Goal: Answer question/provide support: Share knowledge or assist other users

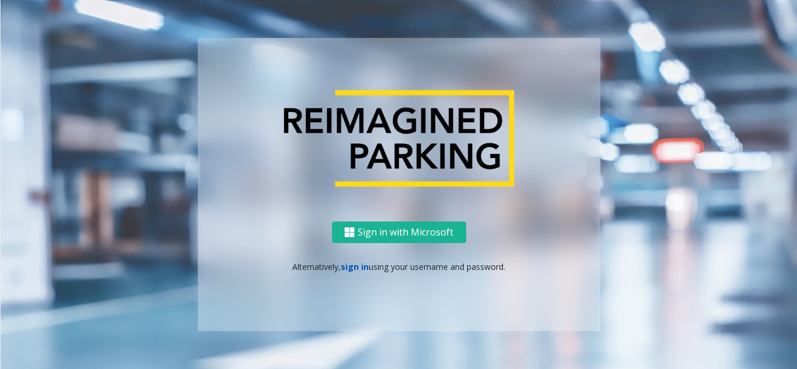
click at [360, 265] on link "sign in" at bounding box center [355, 266] width 28 height 11
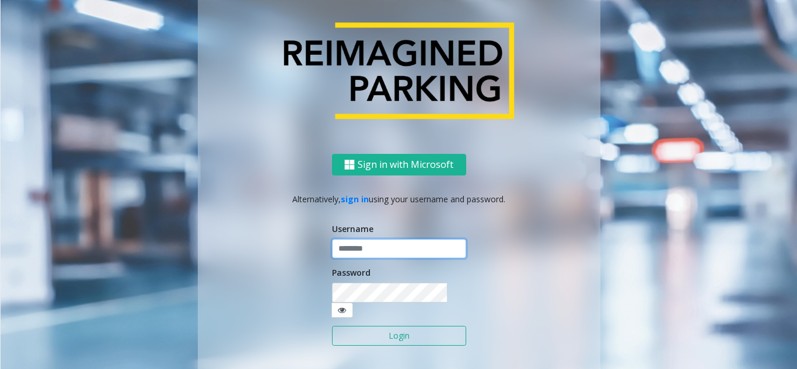
click at [361, 250] on input "text" at bounding box center [399, 249] width 134 height 20
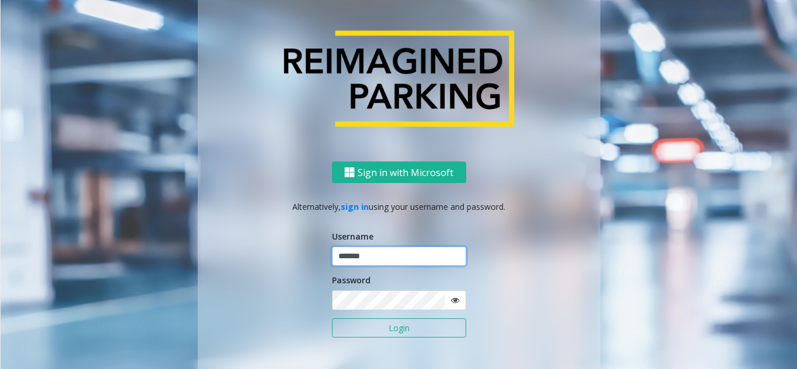
type input "*******"
click at [332, 318] on button "Login" at bounding box center [399, 328] width 134 height 20
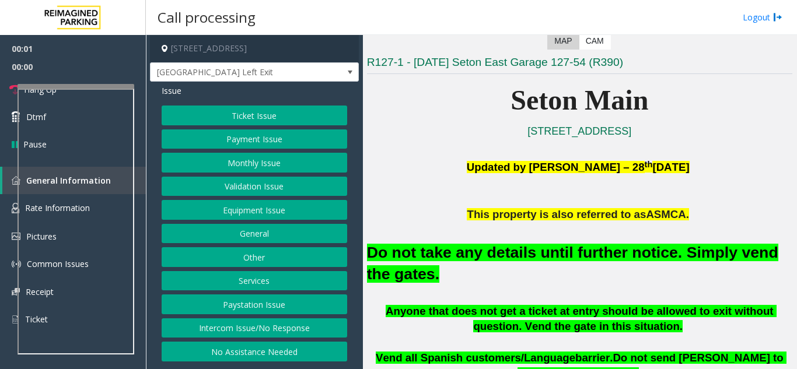
scroll to position [292, 0]
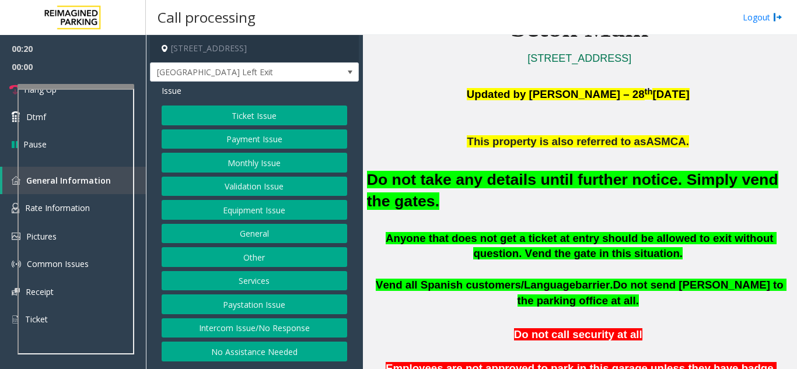
click at [272, 230] on button "General" at bounding box center [254, 234] width 185 height 20
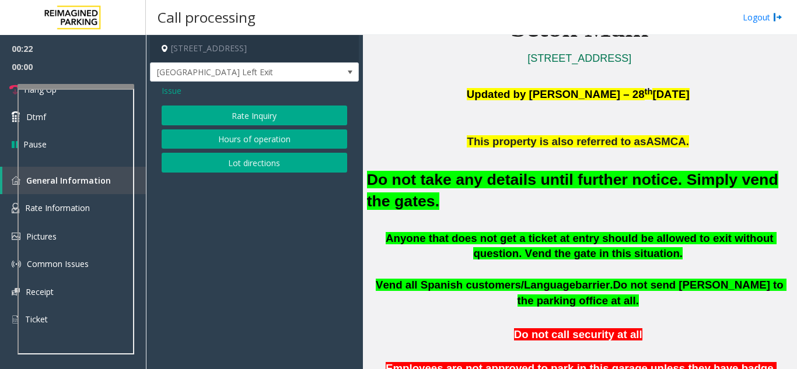
click at [176, 89] on span "Issue" at bounding box center [172, 91] width 20 height 12
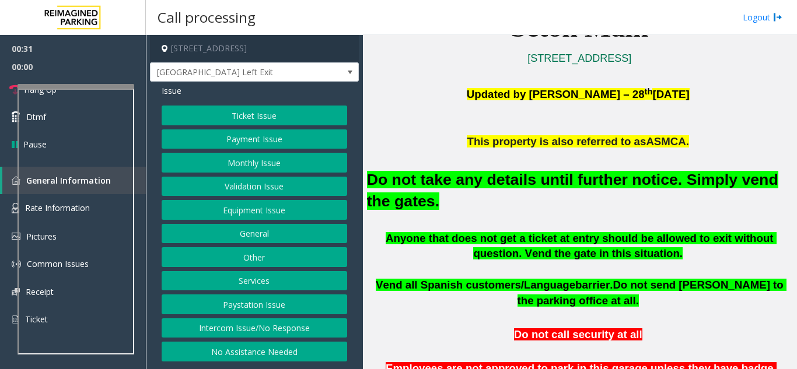
click at [275, 114] on button "Ticket Issue" at bounding box center [254, 116] width 185 height 20
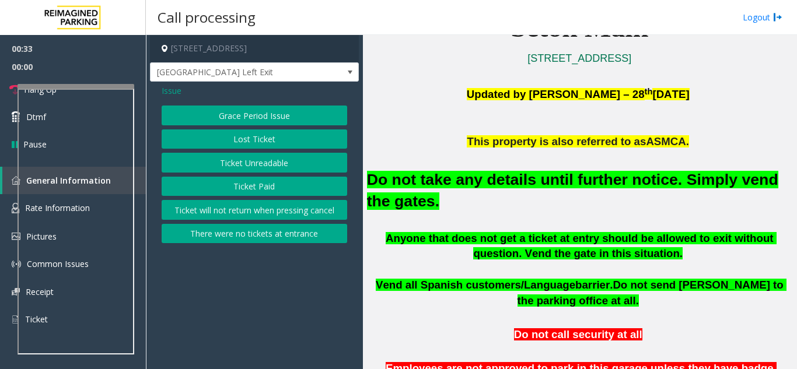
click at [268, 161] on button "Ticket Unreadable" at bounding box center [254, 163] width 185 height 20
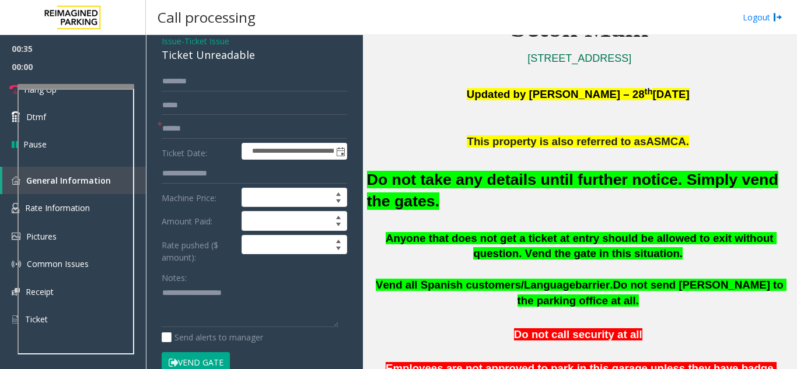
scroll to position [233, 0]
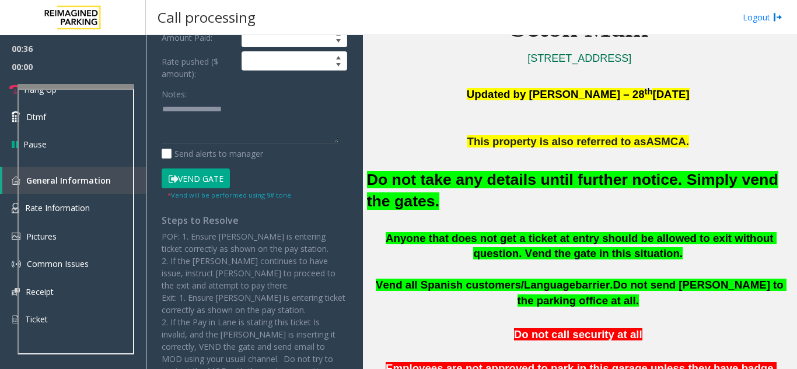
click at [185, 175] on button "Vend Gate" at bounding box center [196, 179] width 68 height 20
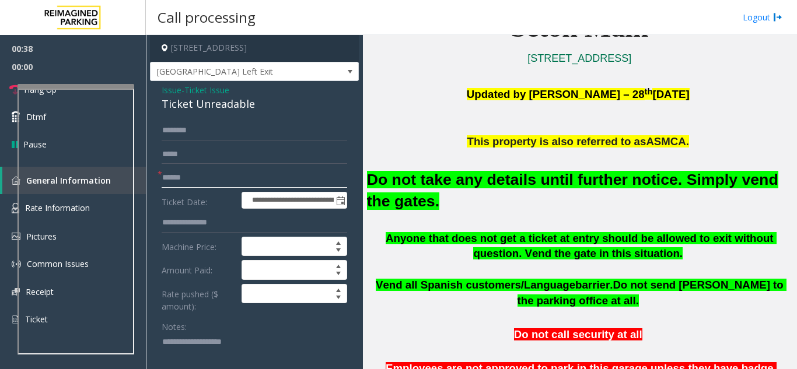
scroll to position [0, 0]
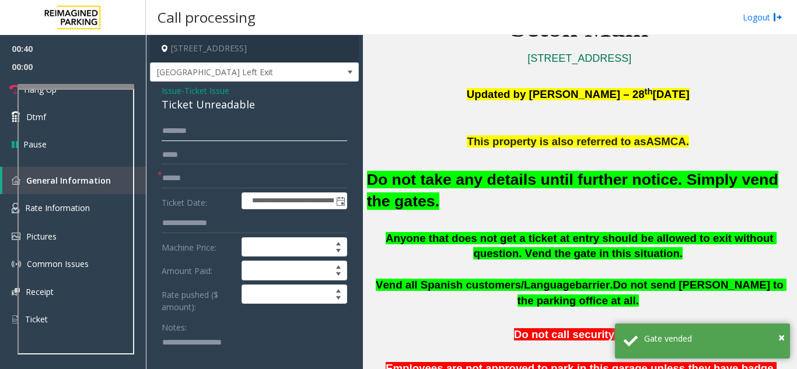
click at [231, 128] on input "text" at bounding box center [254, 131] width 185 height 20
type input "**"
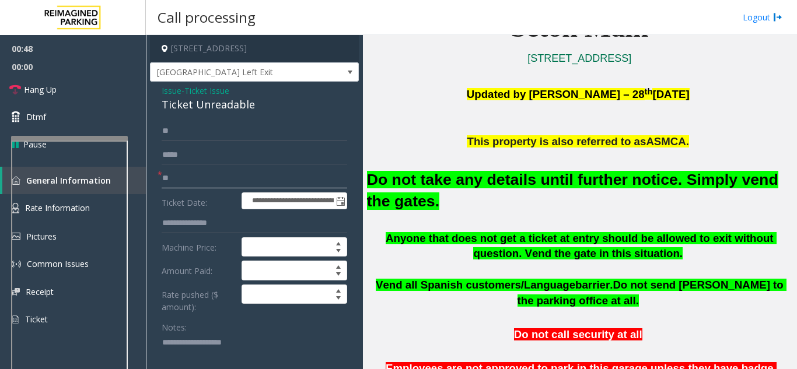
click at [72, 139] on div at bounding box center [69, 138] width 117 height 5
type input "**"
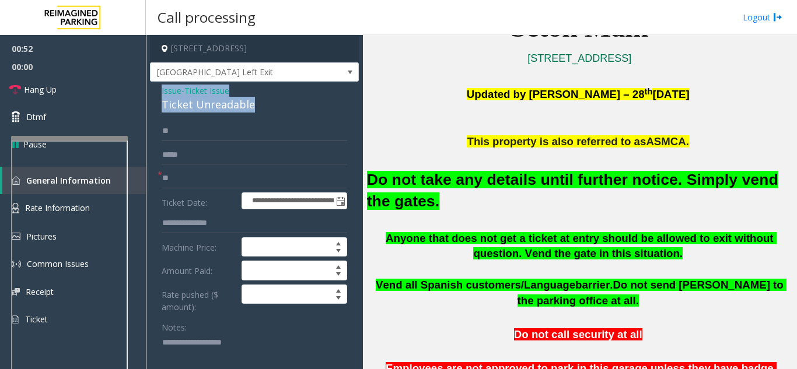
drag, startPoint x: 254, startPoint y: 104, endPoint x: 153, endPoint y: 90, distance: 101.8
copy div "Issue - Ticket Issue Ticket Unreadable"
click at [40, 87] on span "Hang Up" at bounding box center [40, 89] width 33 height 12
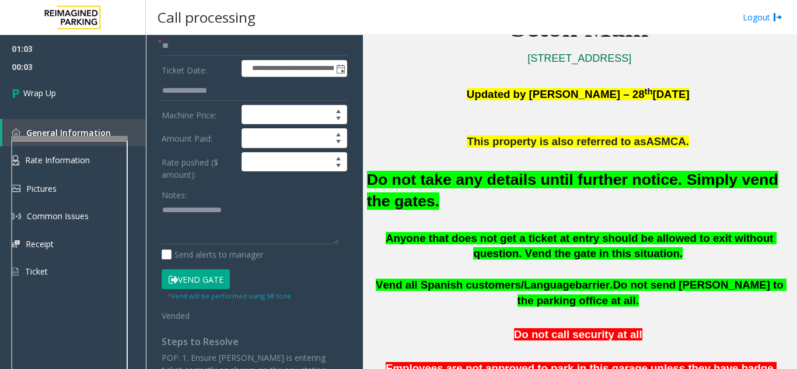
scroll to position [175, 0]
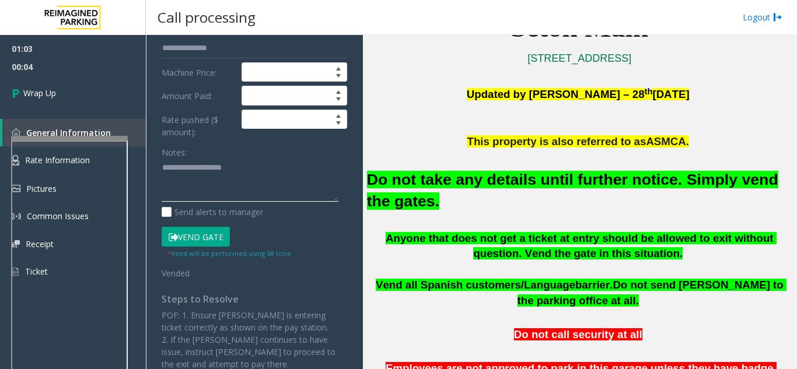
click at [201, 169] on textarea at bounding box center [250, 181] width 177 height 44
paste textarea "**********"
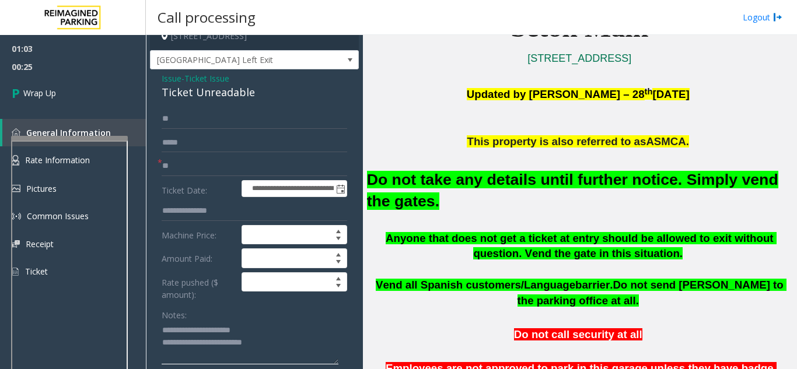
scroll to position [0, 0]
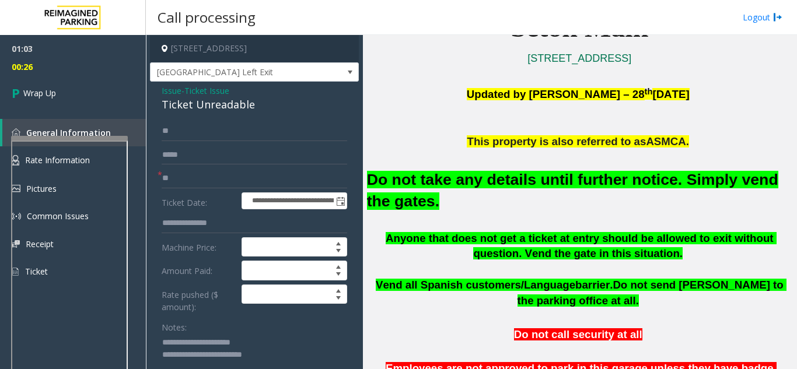
type textarea "**********"
click at [204, 92] on span "Ticket Issue" at bounding box center [206, 91] width 45 height 12
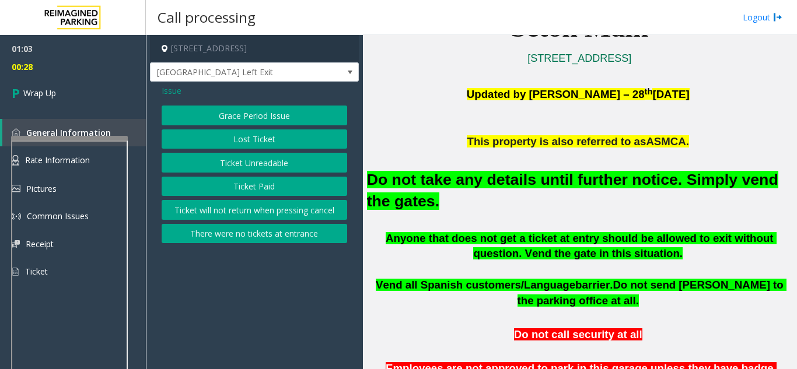
click at [173, 86] on span "Issue" at bounding box center [172, 91] width 20 height 12
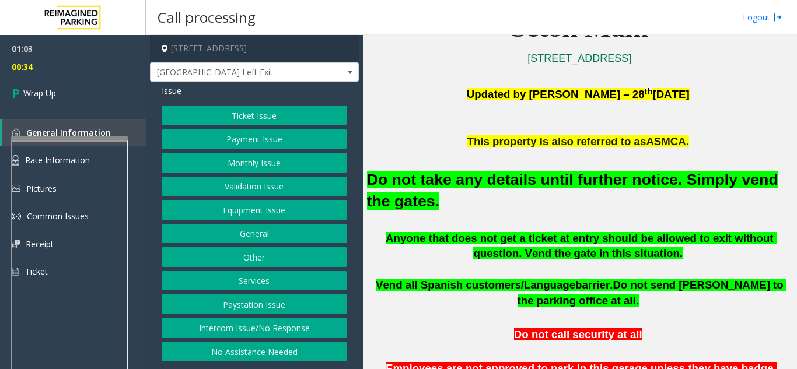
click at [217, 114] on button "Ticket Issue" at bounding box center [254, 116] width 185 height 20
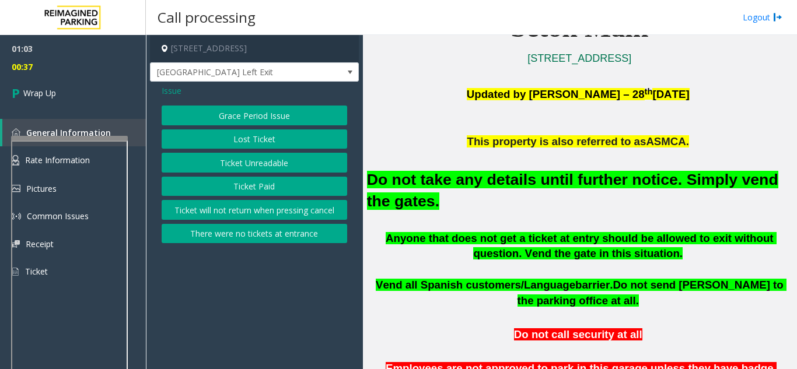
click at [254, 159] on button "Ticket Unreadable" at bounding box center [254, 163] width 185 height 20
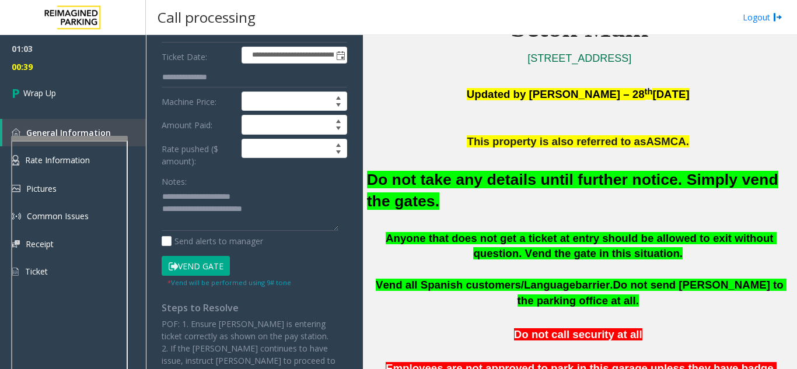
scroll to position [117, 0]
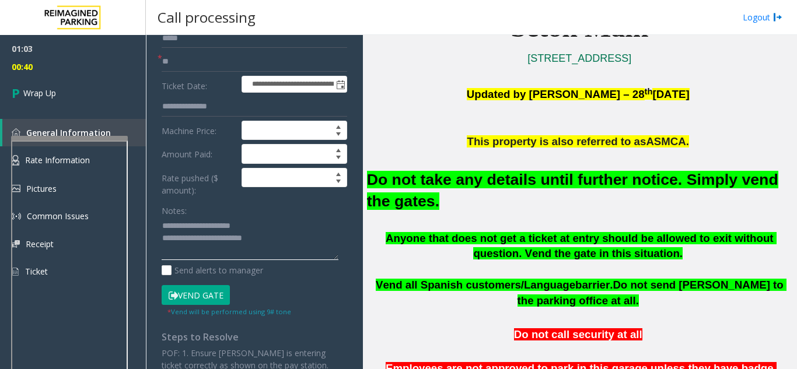
click at [284, 234] on textarea at bounding box center [250, 239] width 177 height 44
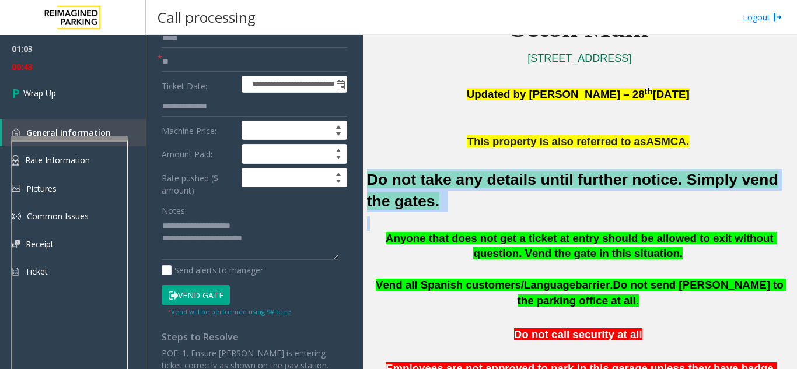
drag, startPoint x: 464, startPoint y: 216, endPoint x: 365, endPoint y: 170, distance: 109.3
click at [365, 170] on div "Main ← Move left → Move right ↑ Move up ↓ Move down + Zoom in - Zoom out Home J…" at bounding box center [579, 202] width 433 height 334
copy div "Do not take any details until further notice. Simply vend the gates."
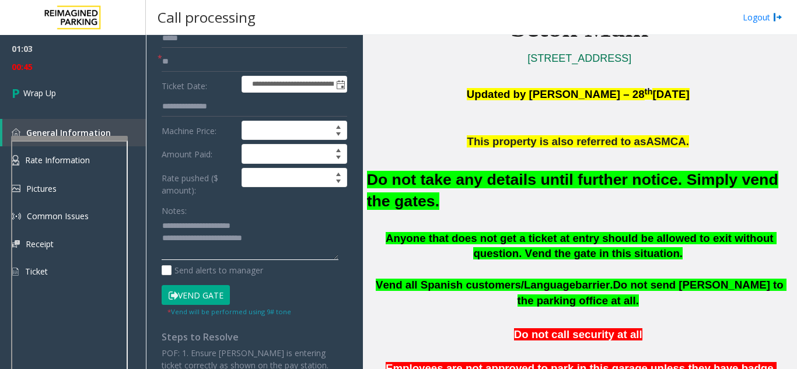
click at [225, 249] on textarea at bounding box center [250, 239] width 177 height 44
click at [315, 241] on textarea at bounding box center [250, 239] width 177 height 44
paste textarea "**********"
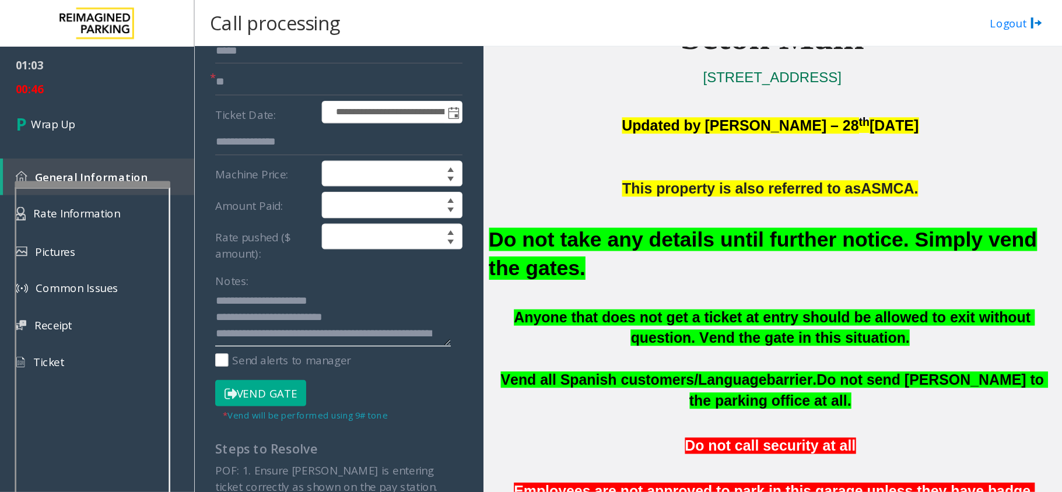
scroll to position [22, 0]
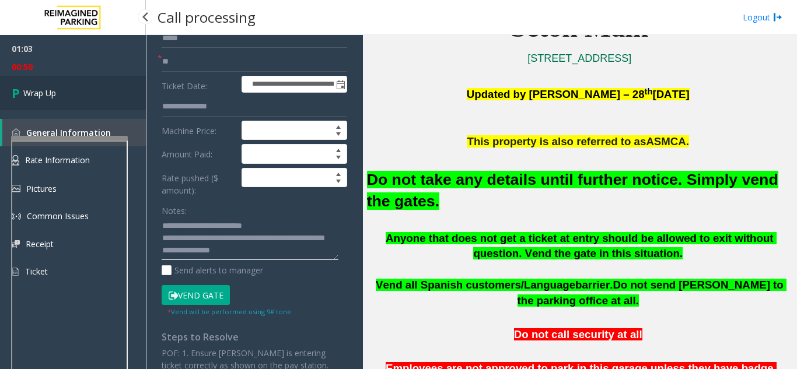
type textarea "**********"
click at [50, 89] on span "Wrap Up" at bounding box center [39, 93] width 33 height 12
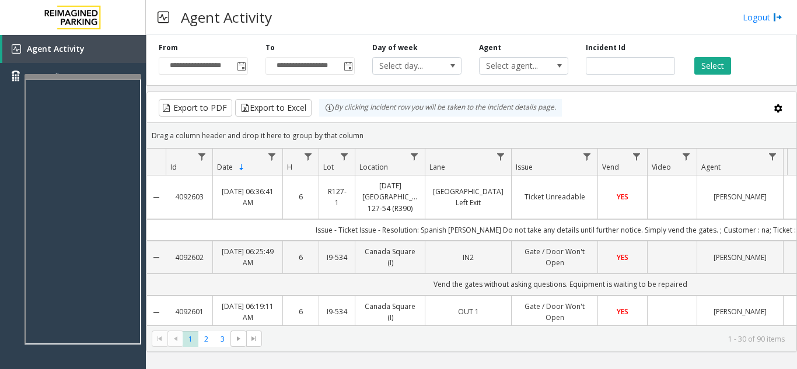
click at [100, 78] on div at bounding box center [82, 76] width 117 height 5
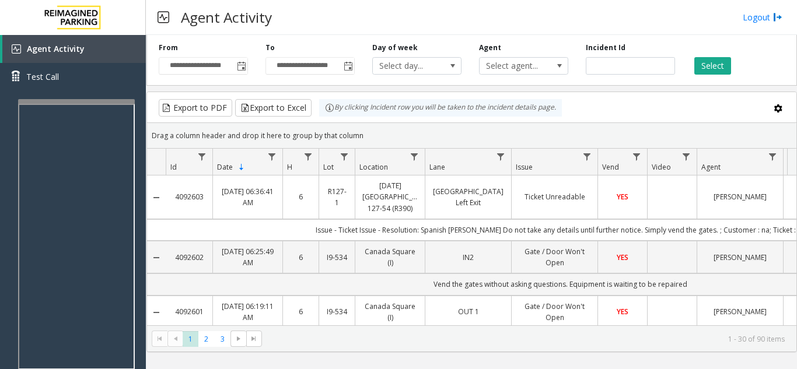
click at [103, 104] on div at bounding box center [76, 235] width 117 height 273
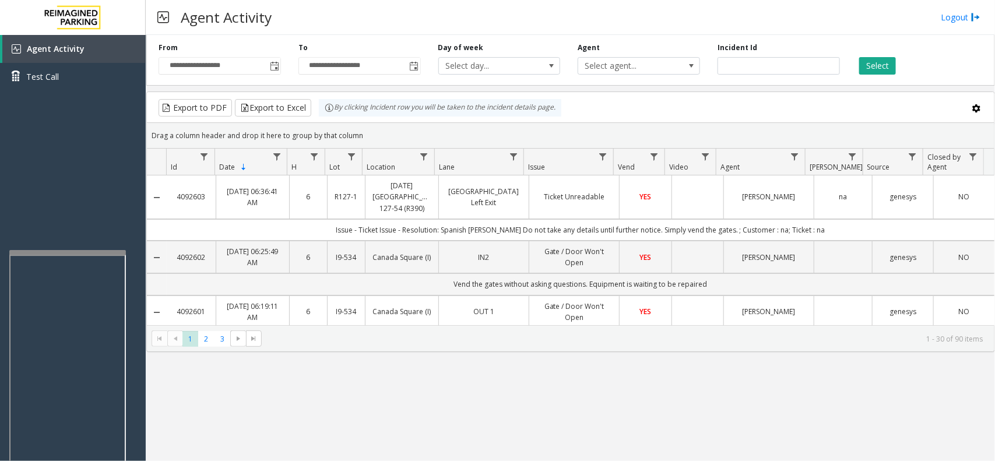
click at [76, 251] on div at bounding box center [67, 252] width 117 height 5
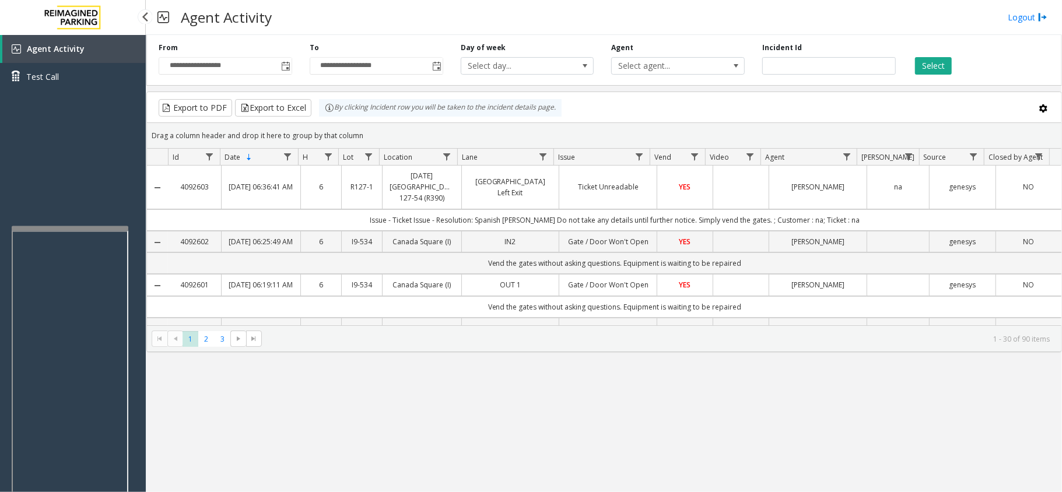
click at [71, 224] on app-root "**********" at bounding box center [531, 246] width 1062 height 492
click at [429, 369] on div "**********" at bounding box center [604, 263] width 916 height 457
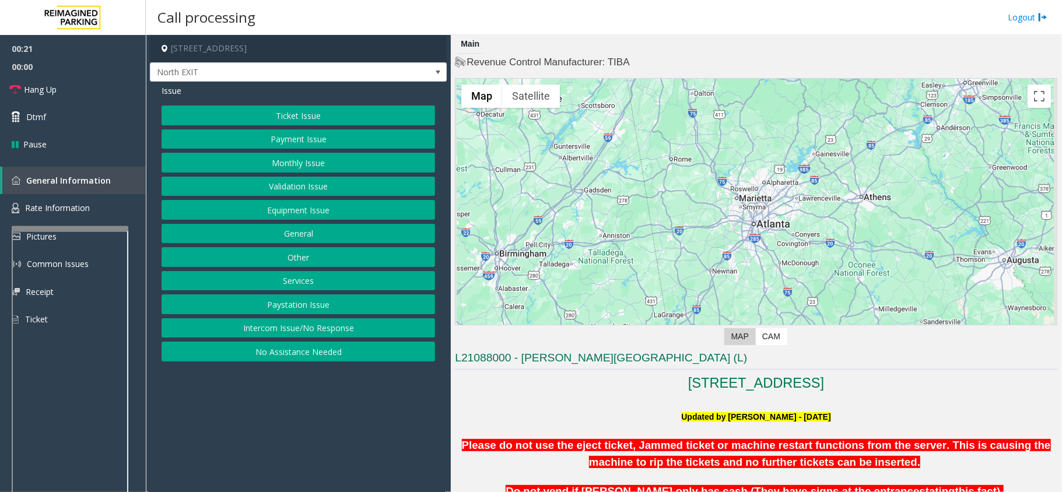
click at [378, 136] on button "Payment Issue" at bounding box center [298, 139] width 273 height 20
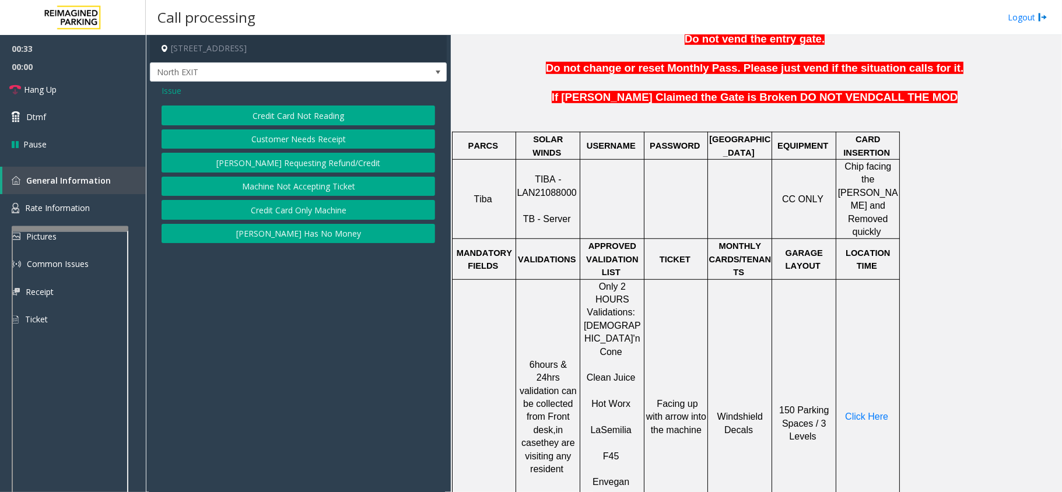
scroll to position [544, 0]
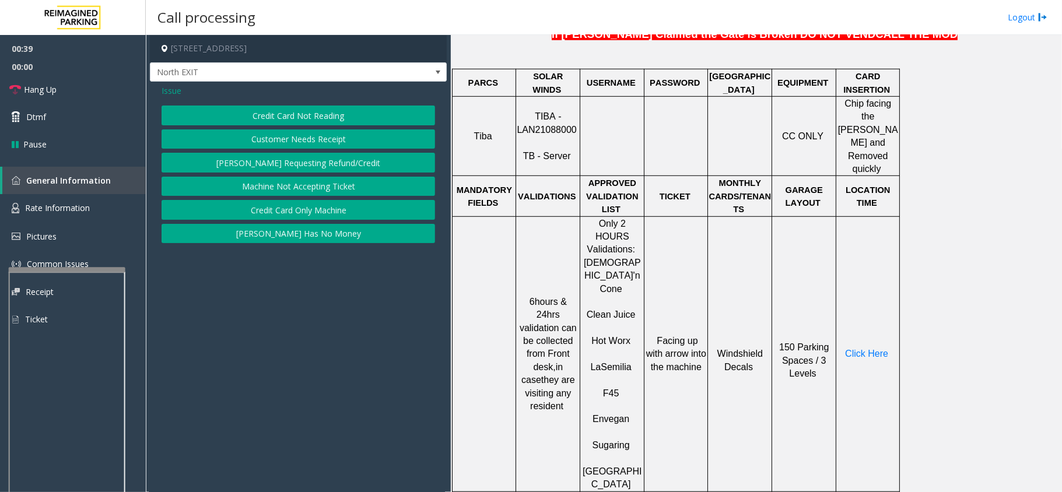
click at [63, 268] on div at bounding box center [67, 269] width 117 height 5
click at [65, 337] on div at bounding box center [67, 468] width 117 height 273
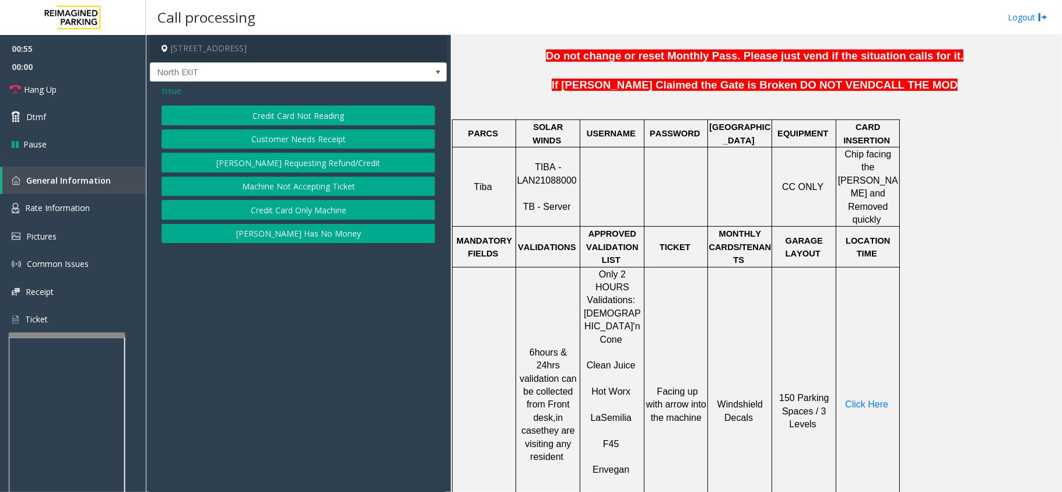
scroll to position [521, 0]
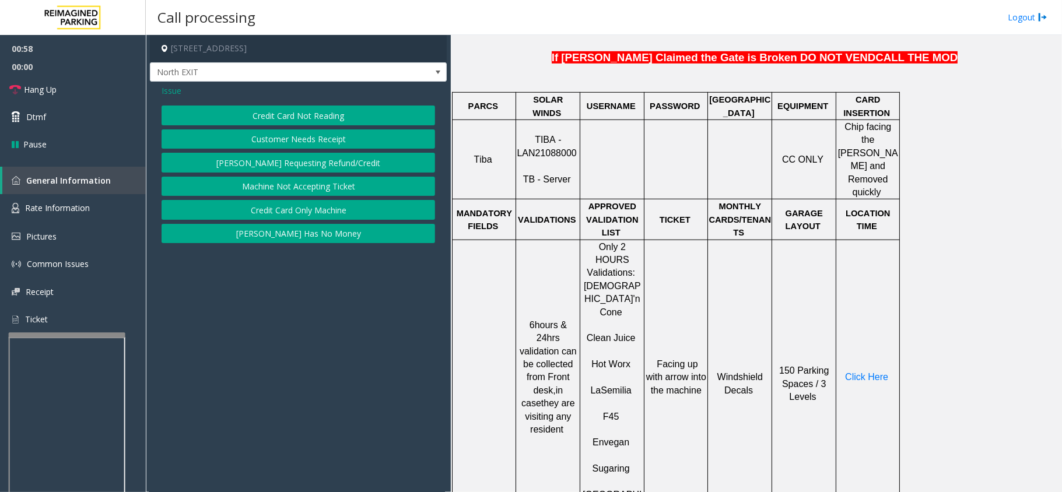
click at [717, 295] on td "Windshield Decals" at bounding box center [740, 377] width 64 height 275
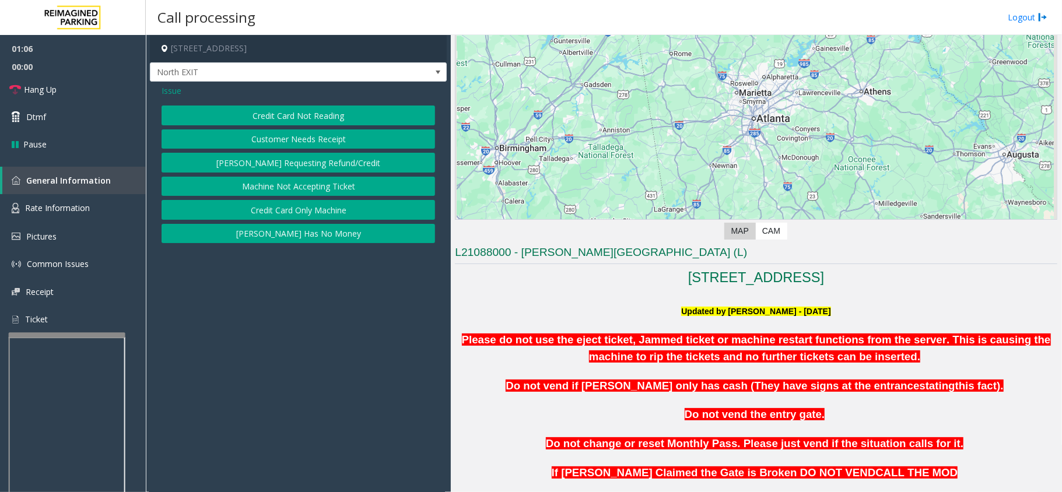
scroll to position [0, 0]
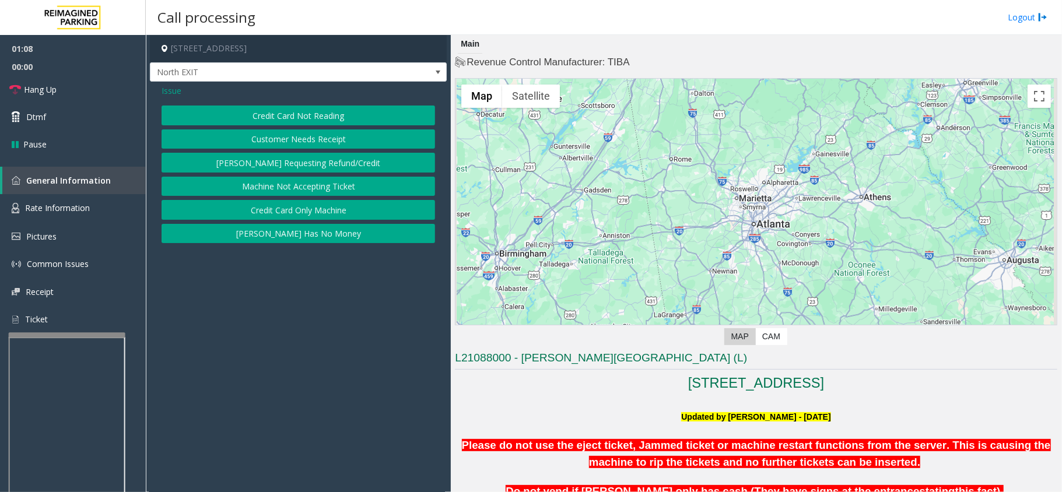
click at [168, 92] on span "Issue" at bounding box center [172, 91] width 20 height 12
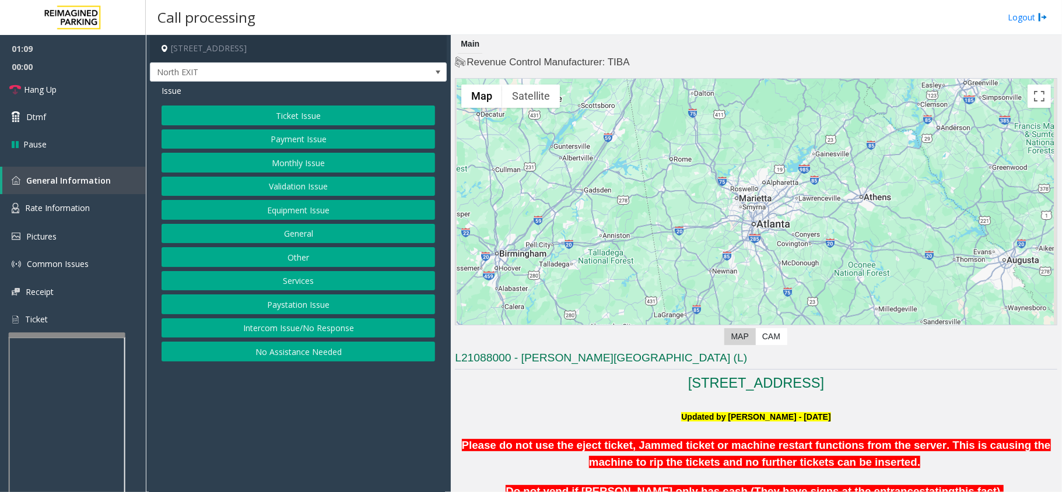
click at [315, 110] on button "Ticket Issue" at bounding box center [298, 116] width 273 height 20
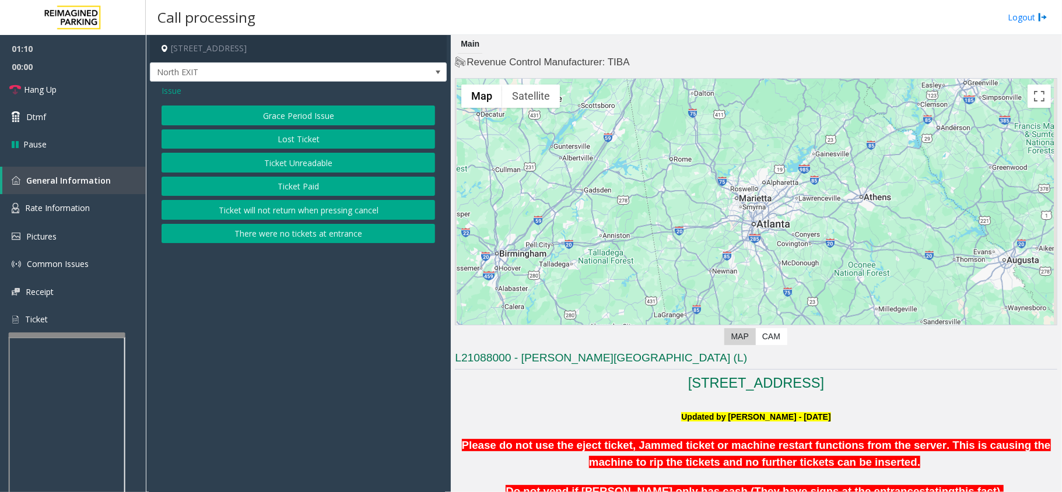
click at [318, 160] on button "Ticket Unreadable" at bounding box center [298, 163] width 273 height 20
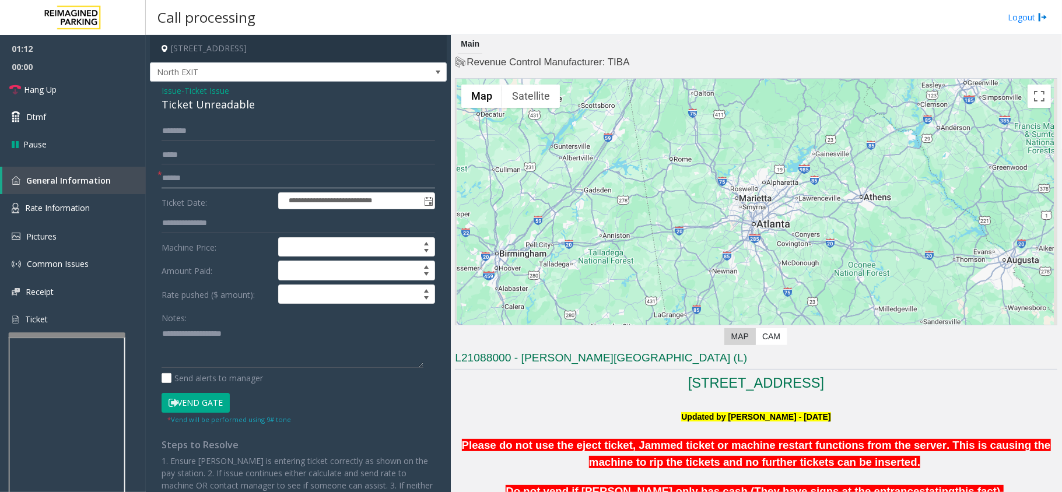
click at [208, 178] on input "text" at bounding box center [298, 179] width 273 height 20
type input "*******"
click at [241, 135] on input "text" at bounding box center [298, 131] width 273 height 20
drag, startPoint x: 273, startPoint y: 127, endPoint x: 26, endPoint y: 122, distance: 247.3
click at [52, 120] on app-root "**********" at bounding box center [531, 246] width 1062 height 492
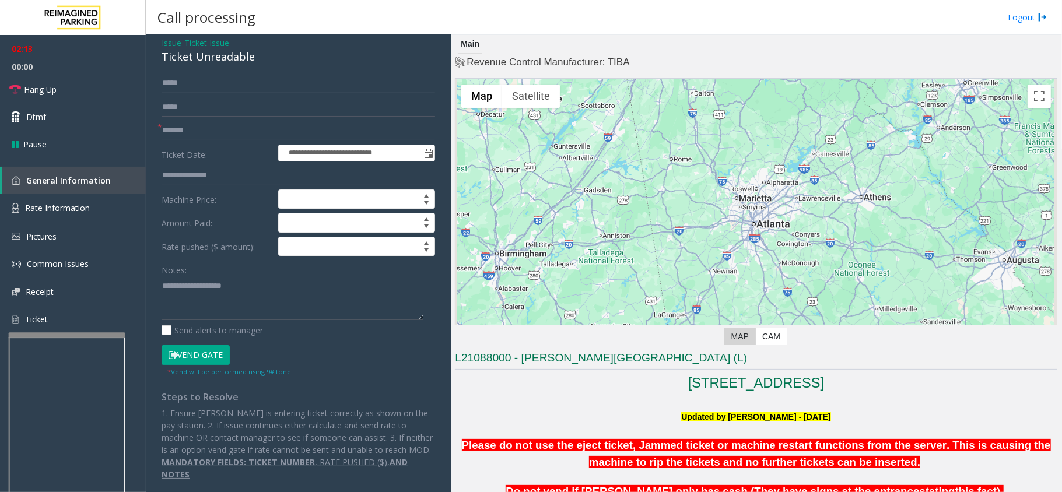
scroll to position [62, 0]
type input "*****"
click at [571, 367] on h3 "L21088000 - [PERSON_NAME][GEOGRAPHIC_DATA] (L)" at bounding box center [756, 359] width 602 height 19
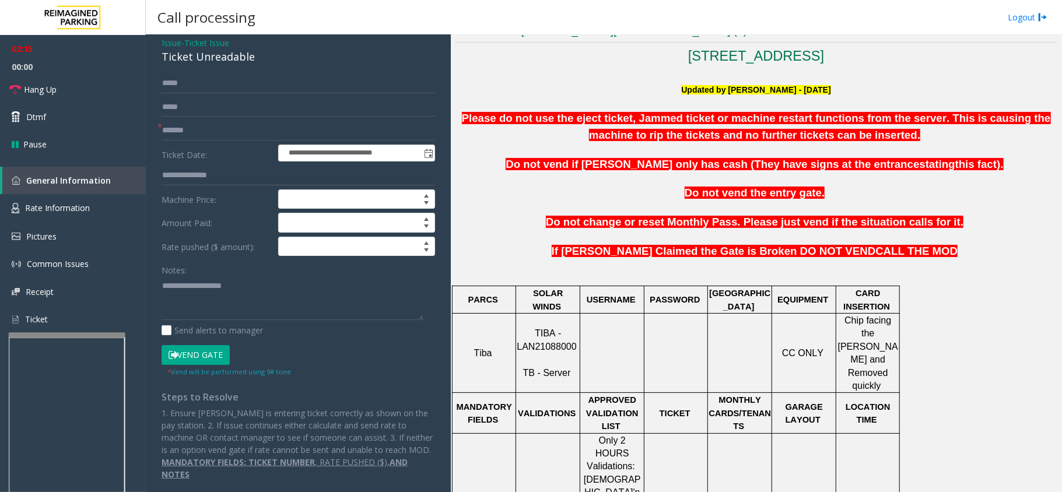
scroll to position [544, 0]
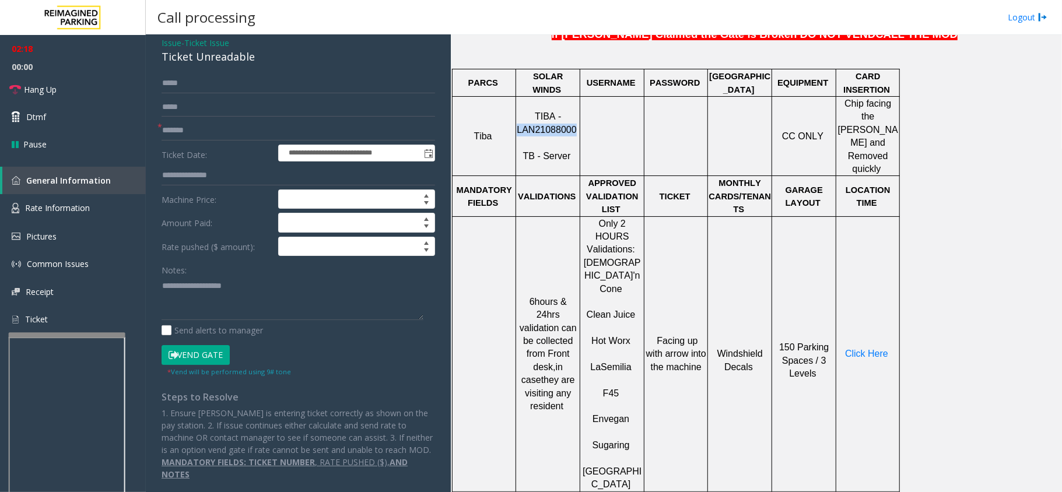
drag, startPoint x: 574, startPoint y: 118, endPoint x: 520, endPoint y: 120, distance: 53.7
click at [520, 120] on p "TIBA - LAN21088000 TB - Server" at bounding box center [548, 136] width 62 height 52
copy span "LAN21088000"
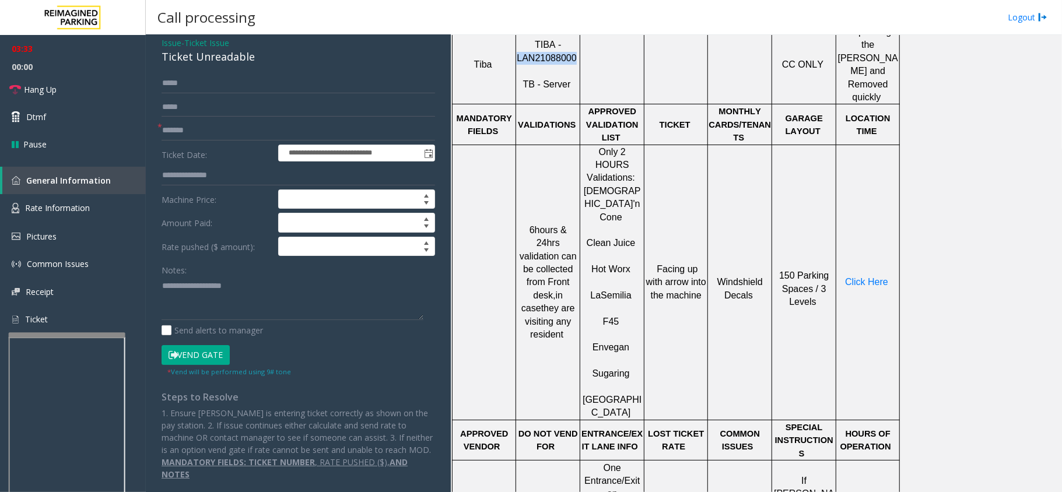
scroll to position [622, 0]
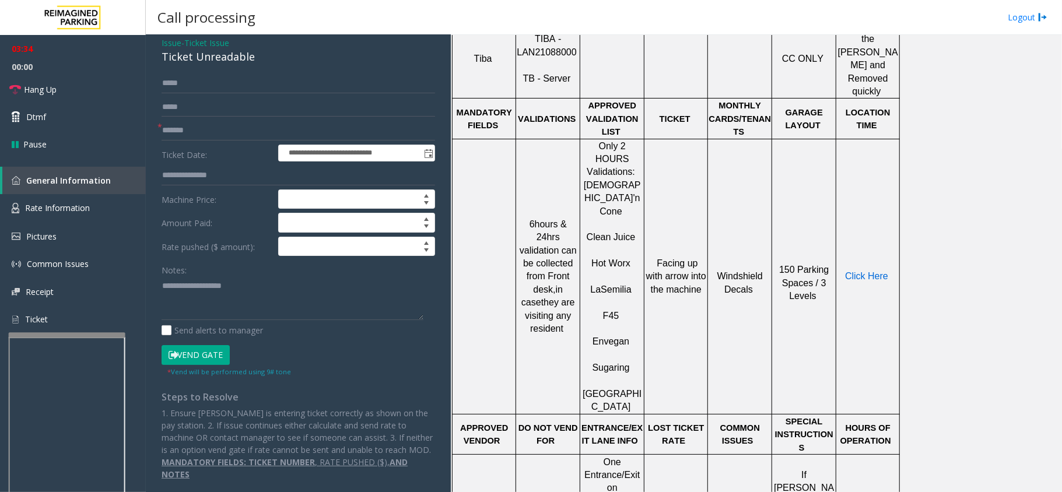
click at [796, 271] on span "Click Here" at bounding box center [866, 276] width 43 height 10
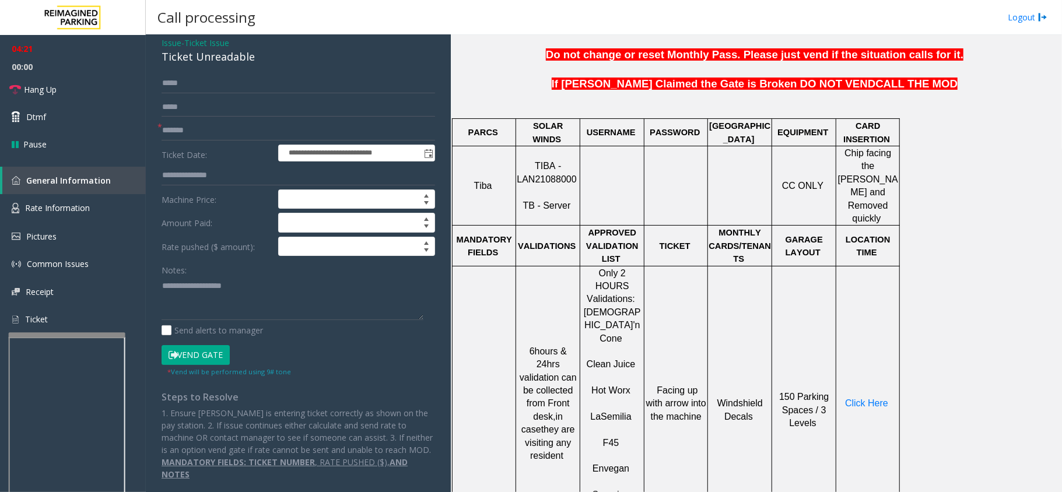
scroll to position [466, 0]
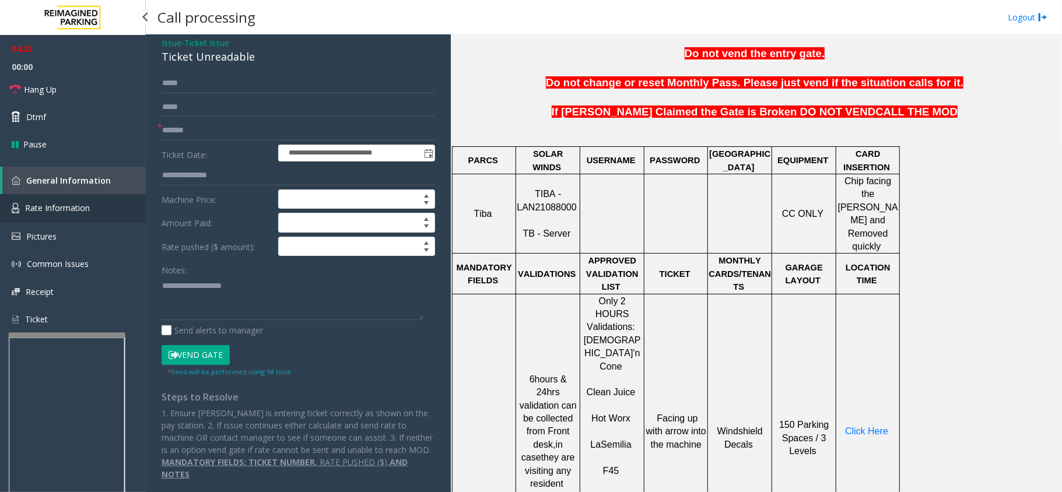
click at [71, 206] on span "Rate Information" at bounding box center [57, 207] width 65 height 11
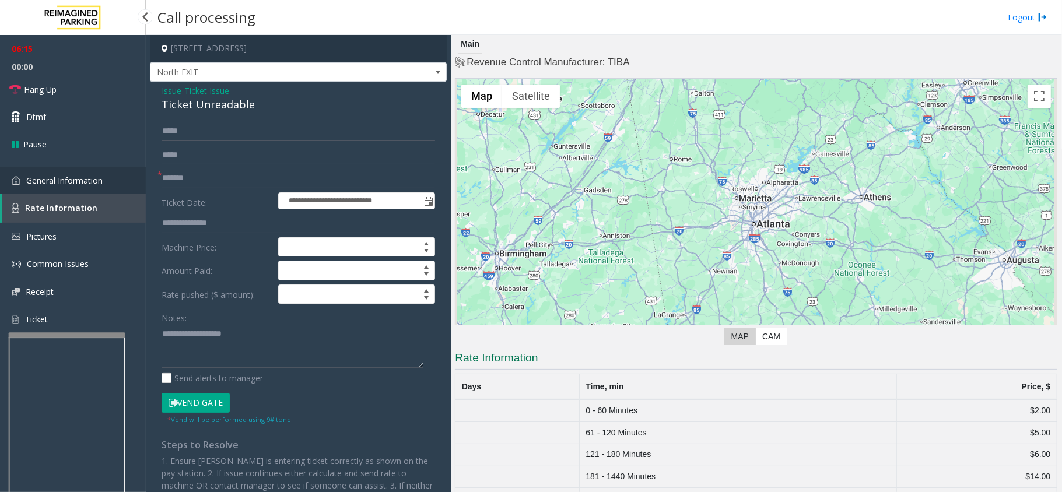
click at [65, 183] on span "General Information" at bounding box center [64, 180] width 76 height 11
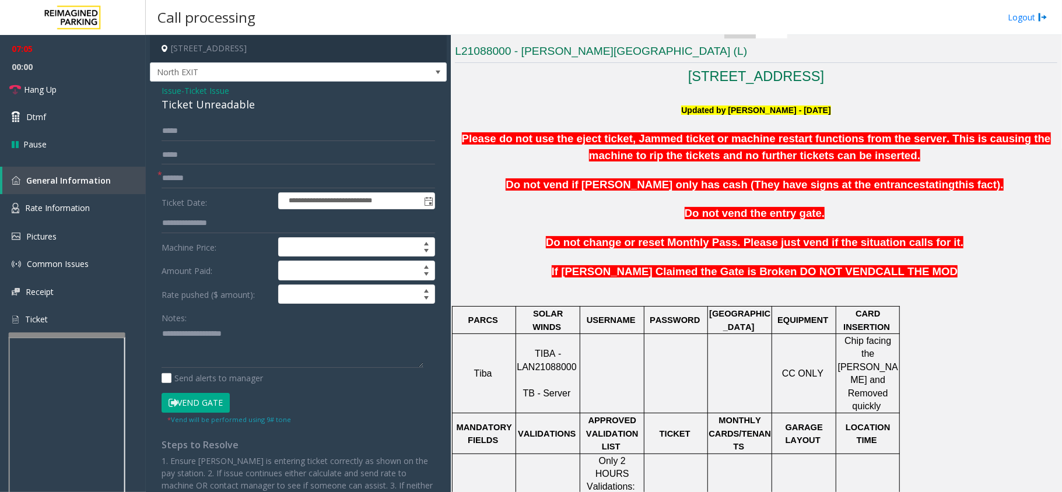
scroll to position [311, 0]
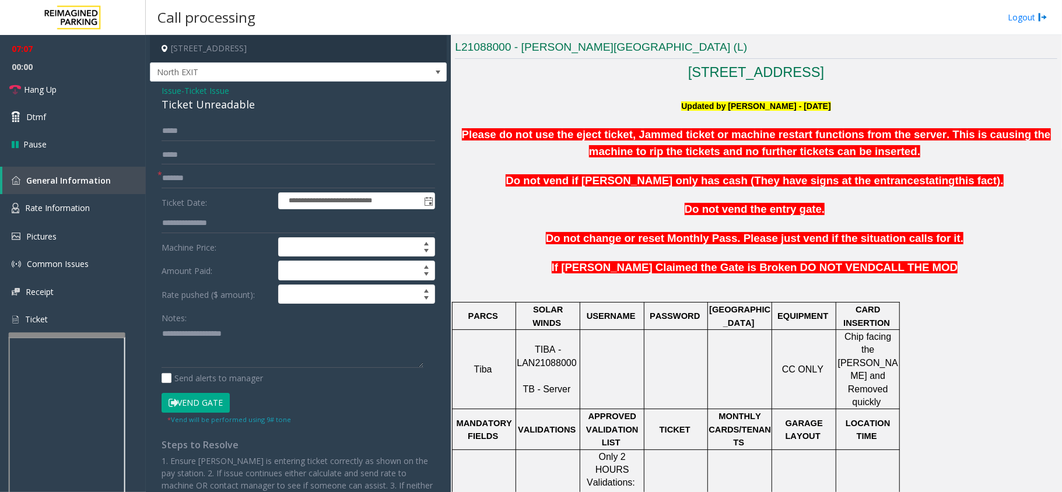
click at [796, 250] on p at bounding box center [756, 253] width 602 height 15
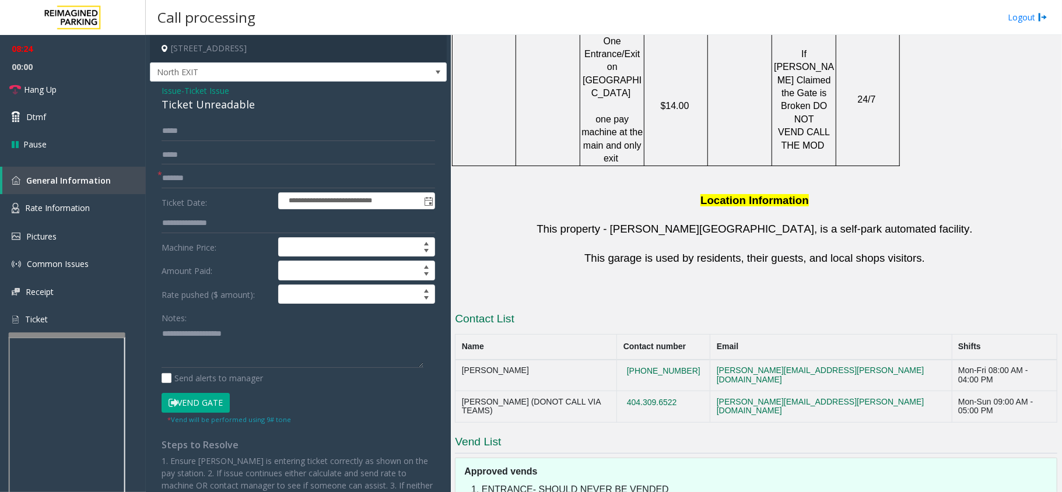
scroll to position [1088, 0]
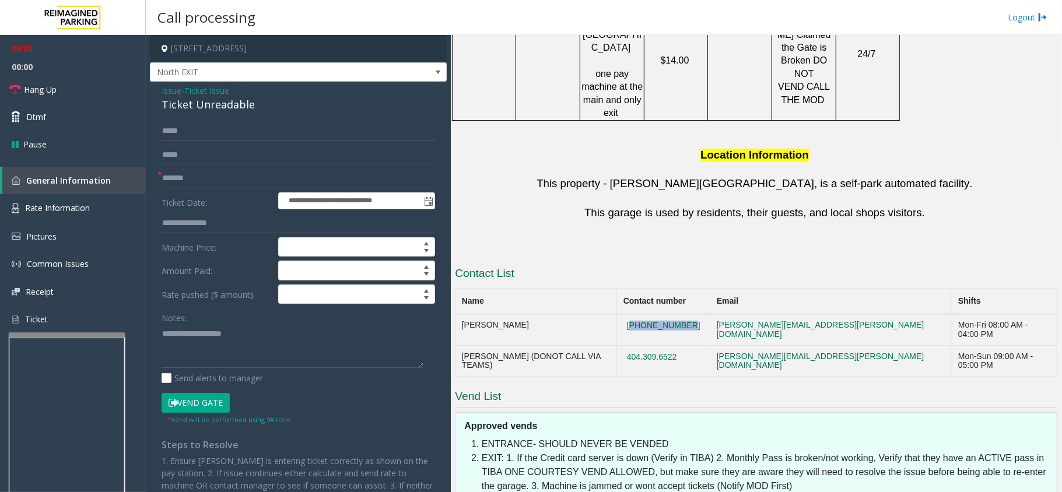
drag, startPoint x: 715, startPoint y: 232, endPoint x: 656, endPoint y: 238, distance: 59.2
click at [656, 314] on td "[PHONE_NUMBER]" at bounding box center [663, 329] width 93 height 31
copy button "[PHONE_NUMBER]"
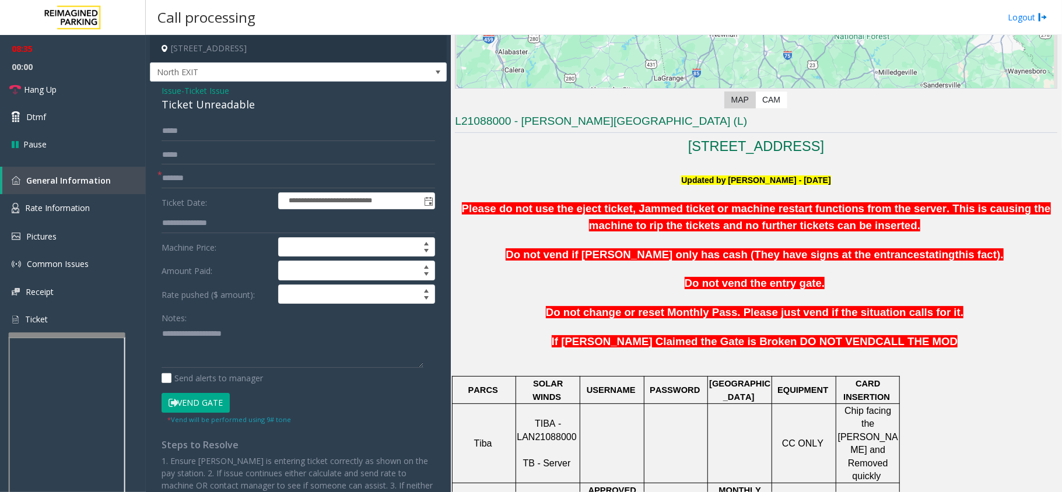
scroll to position [233, 0]
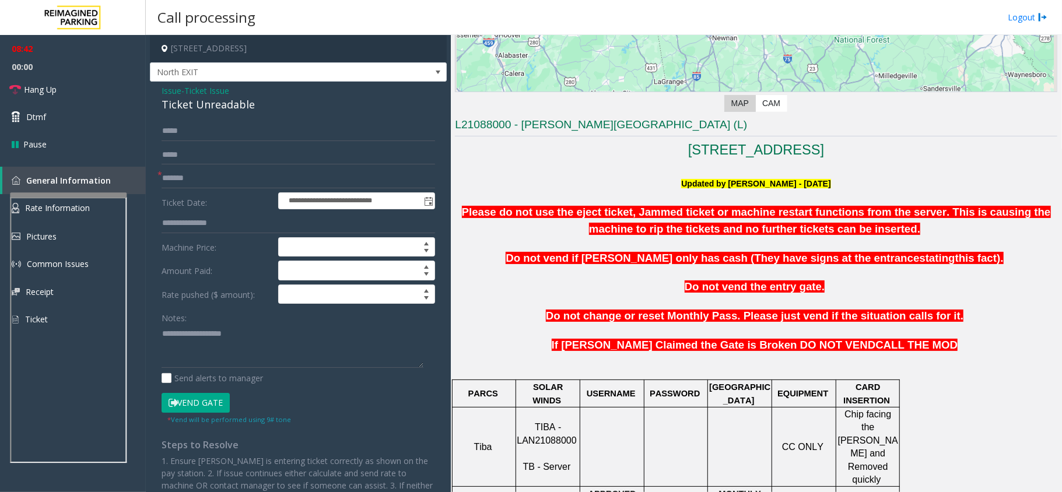
click at [82, 194] on div at bounding box center [68, 194] width 117 height 5
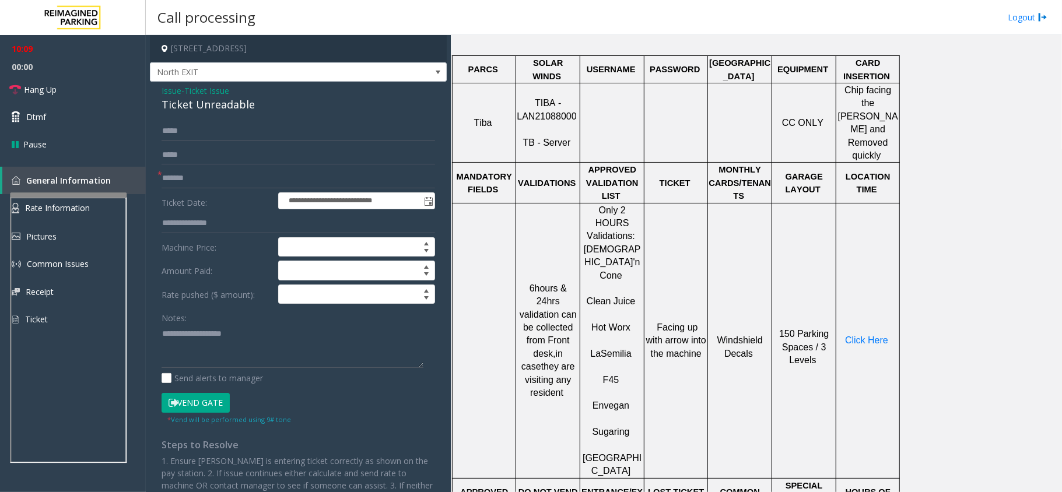
scroll to position [598, 0]
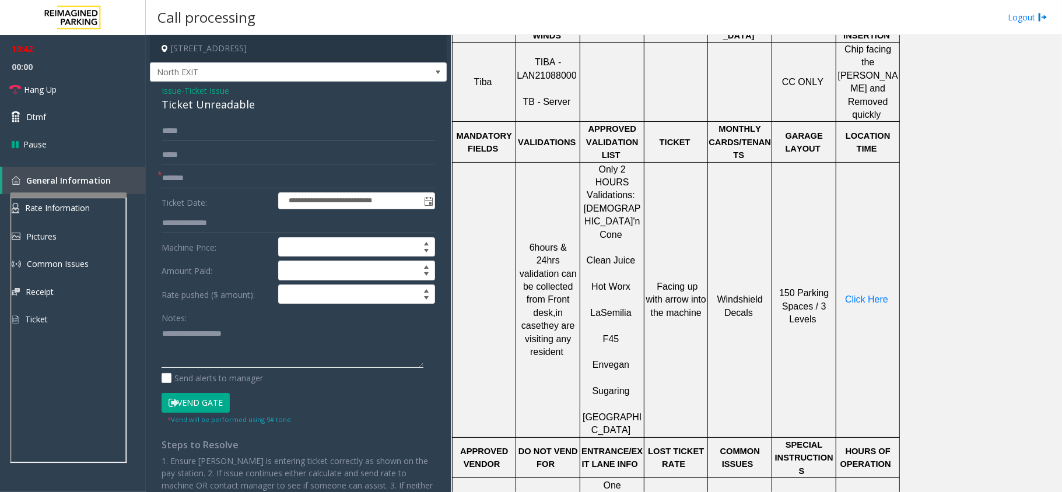
click at [234, 329] on textarea at bounding box center [293, 346] width 262 height 44
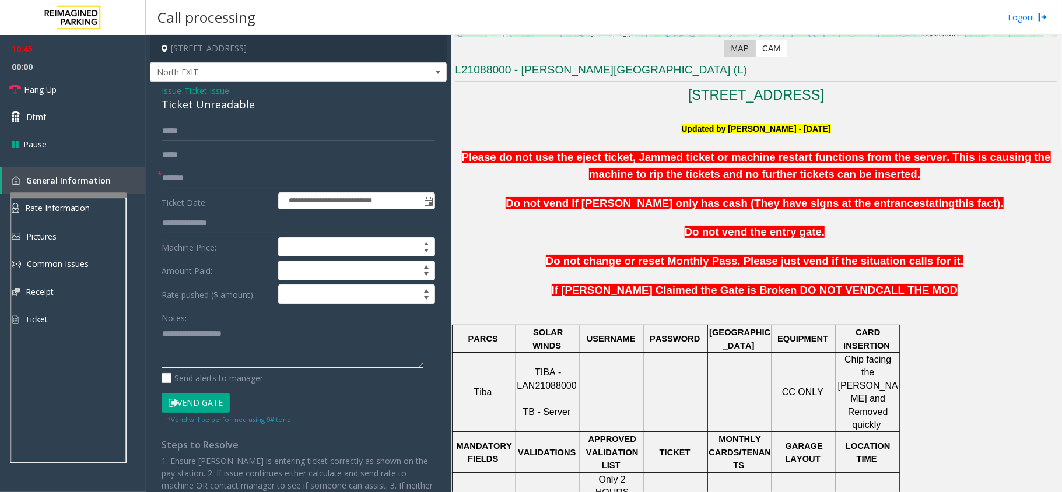
scroll to position [287, 0]
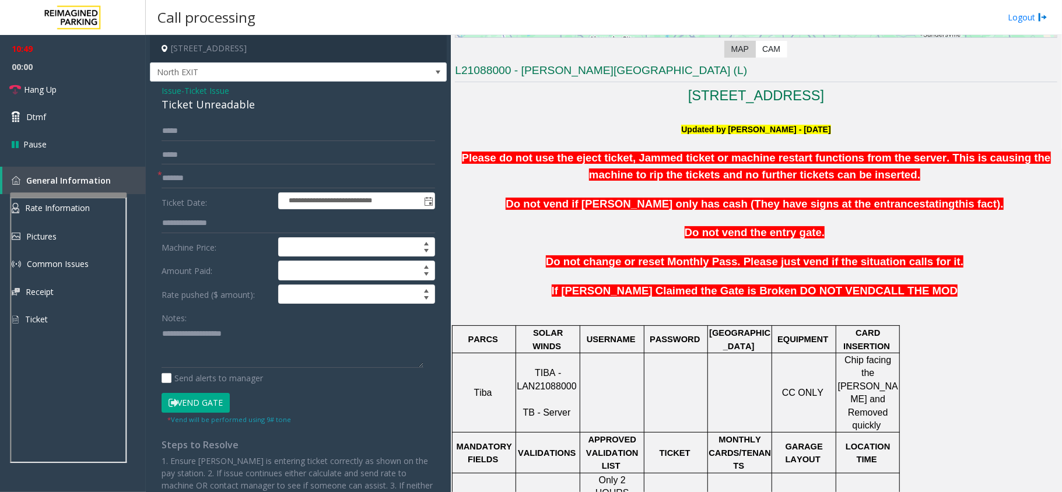
click at [187, 369] on button "Vend Gate" at bounding box center [196, 403] width 68 height 20
click at [241, 330] on textarea at bounding box center [293, 346] width 262 height 44
click at [229, 330] on textarea at bounding box center [293, 346] width 262 height 44
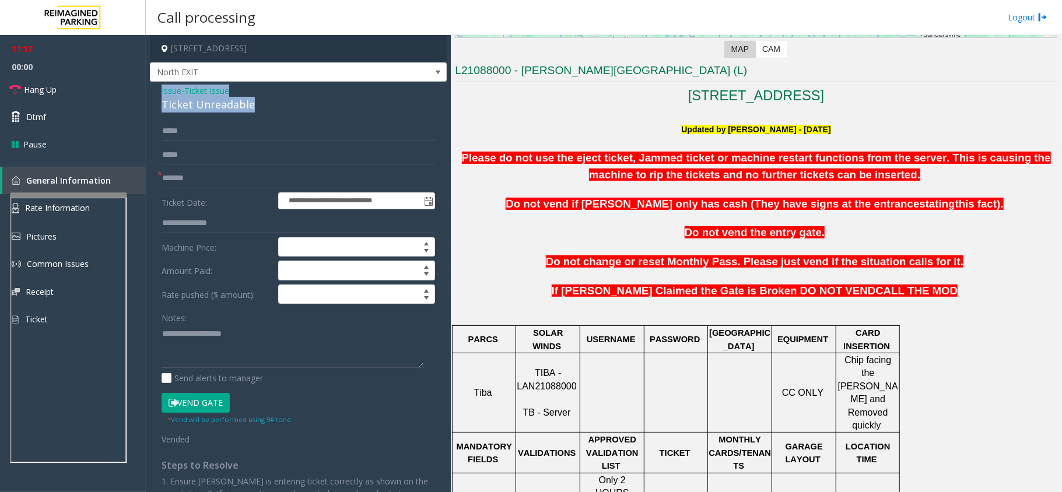
drag, startPoint x: 262, startPoint y: 103, endPoint x: 161, endPoint y: 85, distance: 103.2
click at [161, 85] on div "**********" at bounding box center [298, 321] width 297 height 479
copy div "Issue - Ticket Issue Ticket Unreadable"
click at [51, 87] on span "Hang Up" at bounding box center [40, 89] width 33 height 12
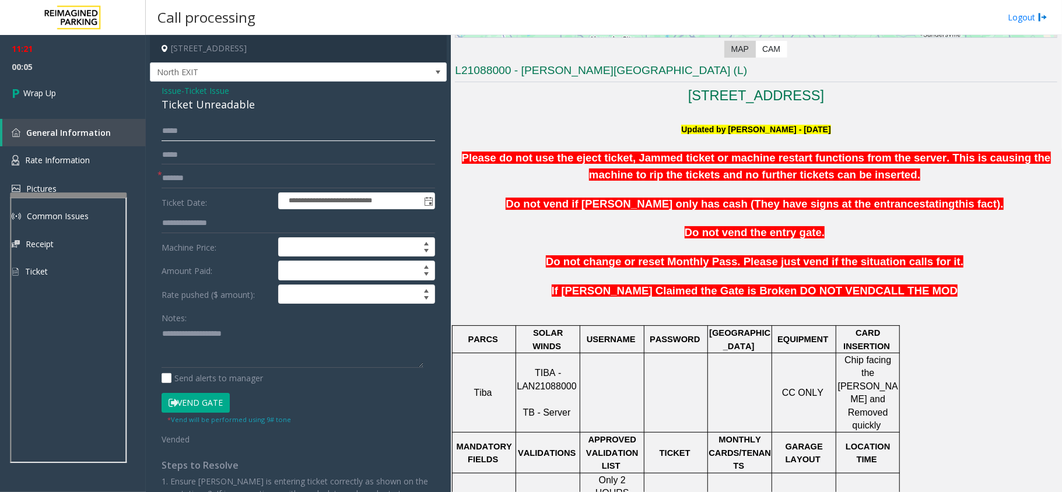
click at [216, 133] on input "*****" at bounding box center [298, 131] width 273 height 20
click at [199, 85] on span "Ticket Issue" at bounding box center [206, 91] width 45 height 12
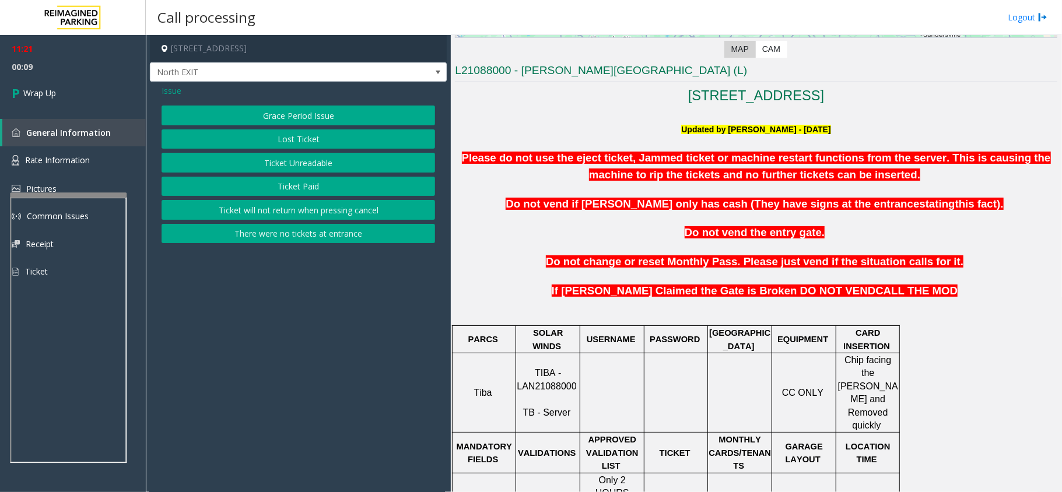
click at [173, 89] on span "Issue" at bounding box center [172, 91] width 20 height 12
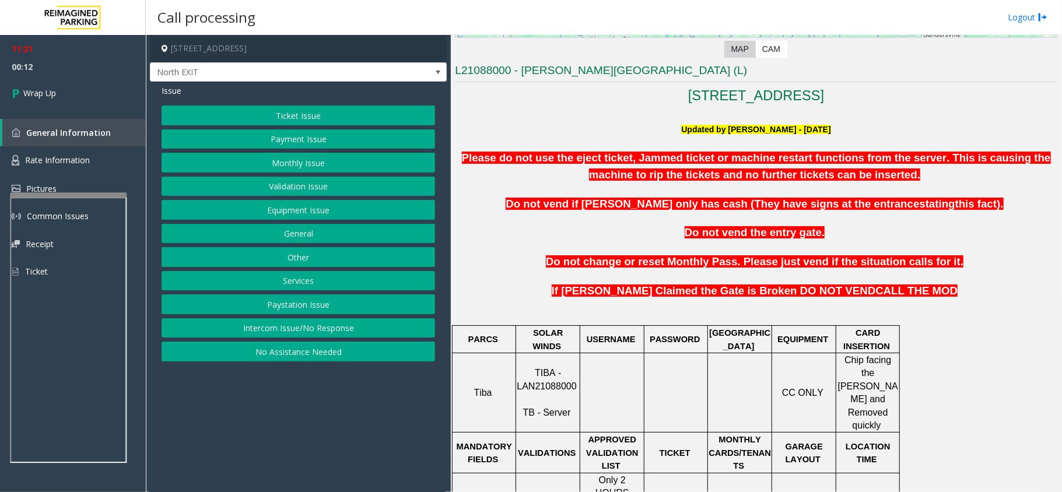
click at [308, 135] on button "Payment Issue" at bounding box center [298, 139] width 273 height 20
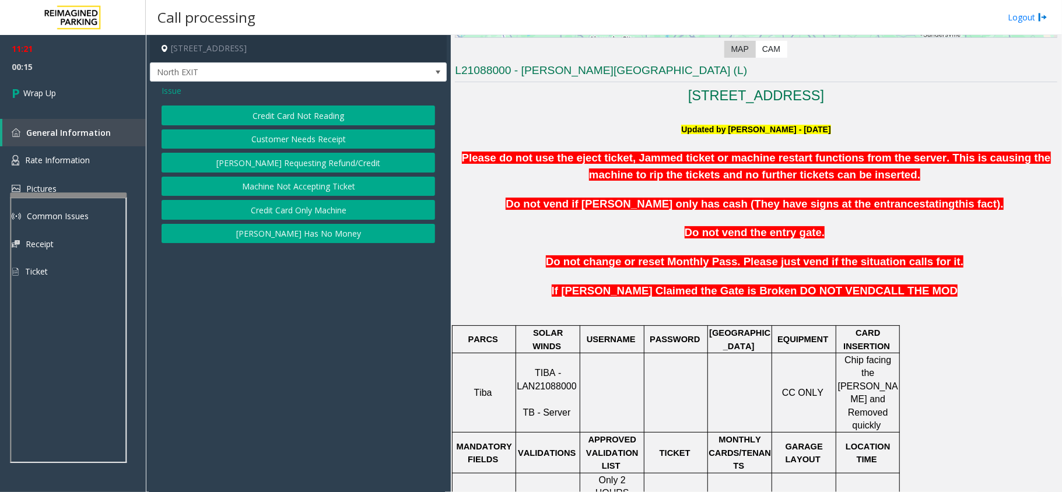
click at [344, 110] on button "Credit Card Not Reading" at bounding box center [298, 116] width 273 height 20
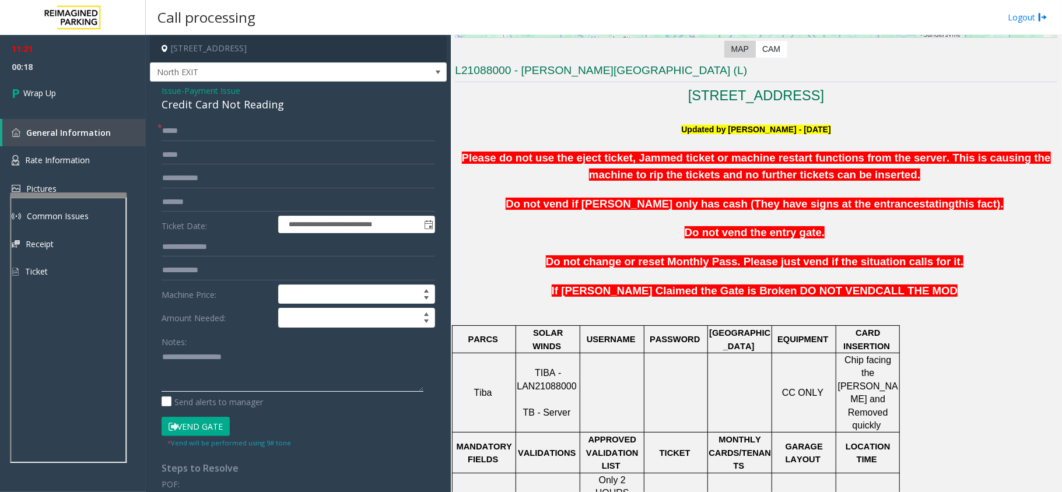
click at [217, 350] on textarea at bounding box center [293, 370] width 262 height 44
paste textarea "**********"
drag, startPoint x: 287, startPoint y: 101, endPoint x: 162, endPoint y: 89, distance: 126.0
click at [162, 89] on div "Issue - Payment Issue Credit Card Not Reading" at bounding box center [298, 99] width 273 height 28
copy div "Issue - Payment Issue Credit Card Not Reading"
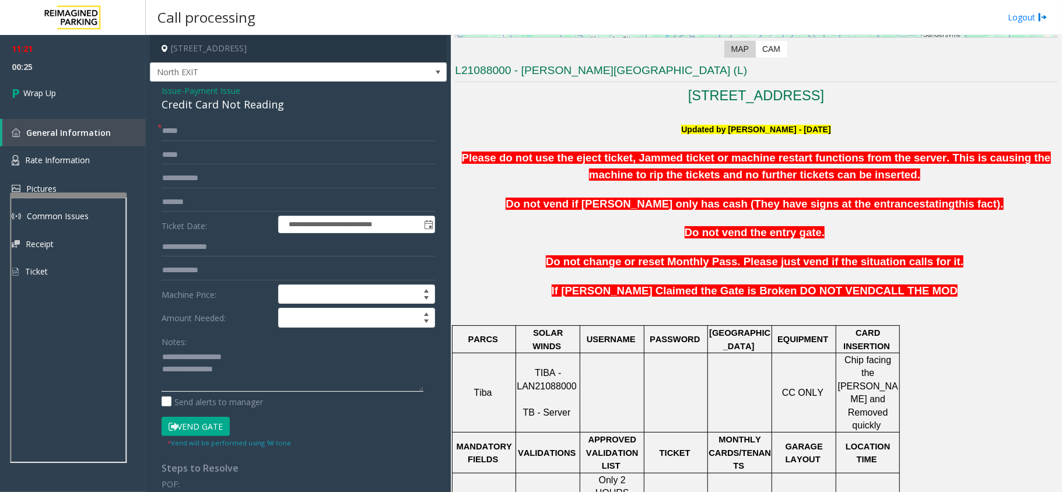
drag, startPoint x: 246, startPoint y: 379, endPoint x: 124, endPoint y: 348, distance: 125.9
click at [51, 138] on app-root "**********" at bounding box center [531, 246] width 1062 height 492
paste textarea "* ******"
click at [334, 355] on textarea at bounding box center [293, 370] width 262 height 44
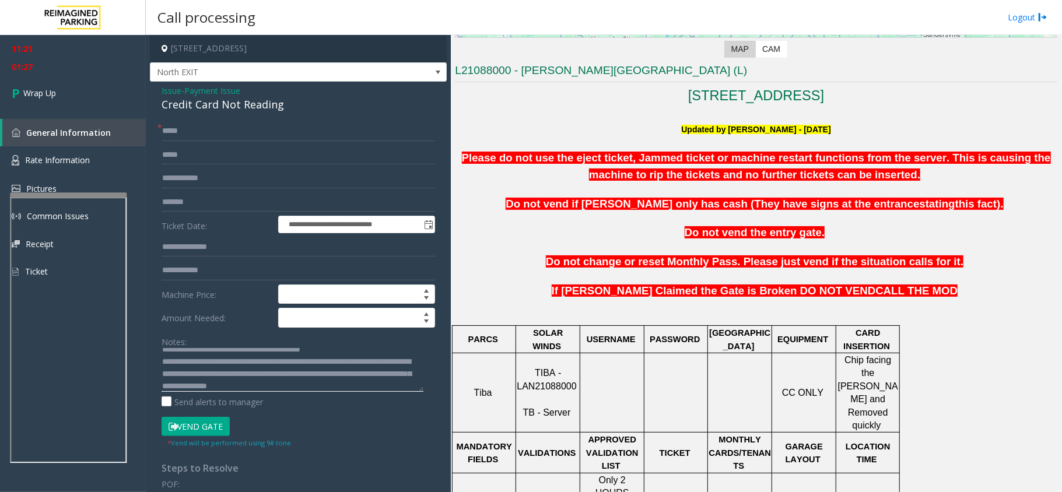
scroll to position [20, 0]
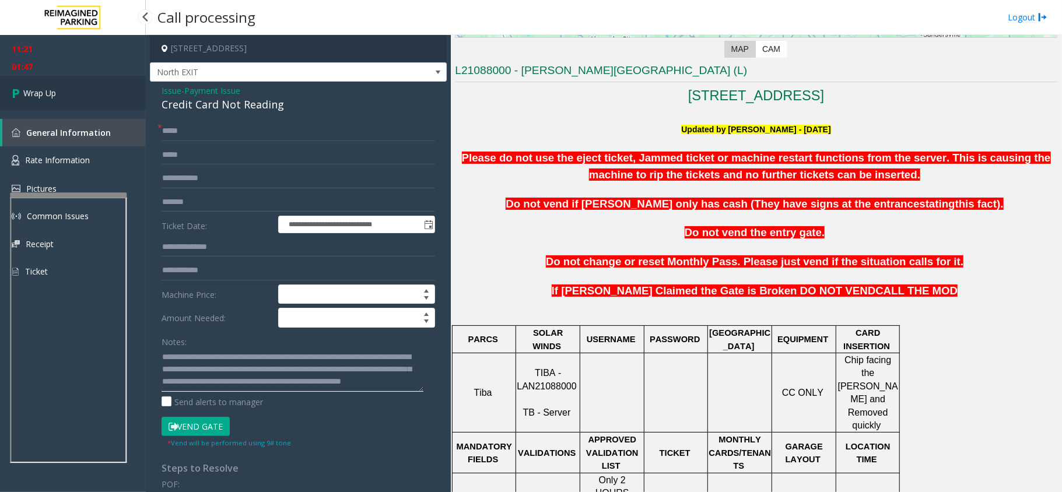
type textarea "**********"
click at [57, 87] on link "Wrap Up" at bounding box center [73, 93] width 146 height 34
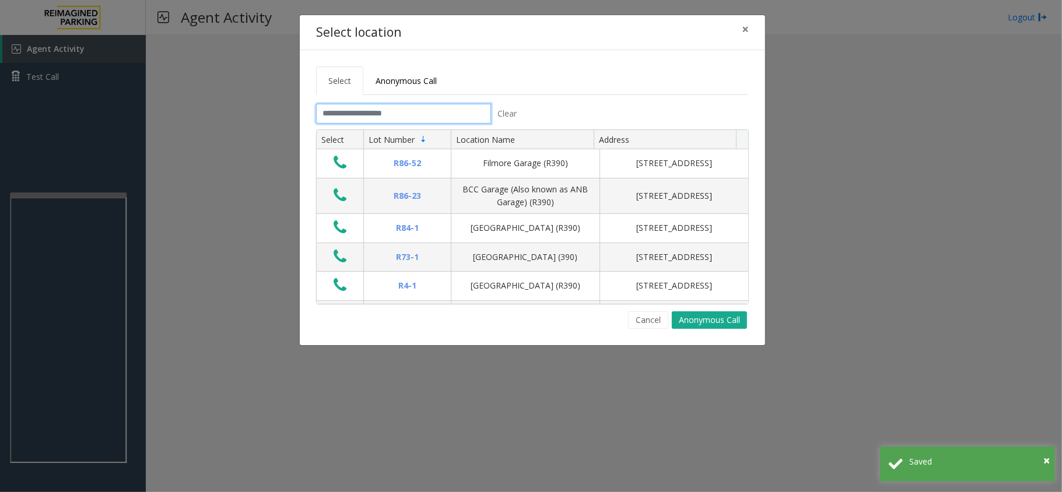
click at [394, 114] on input "text" at bounding box center [403, 114] width 175 height 20
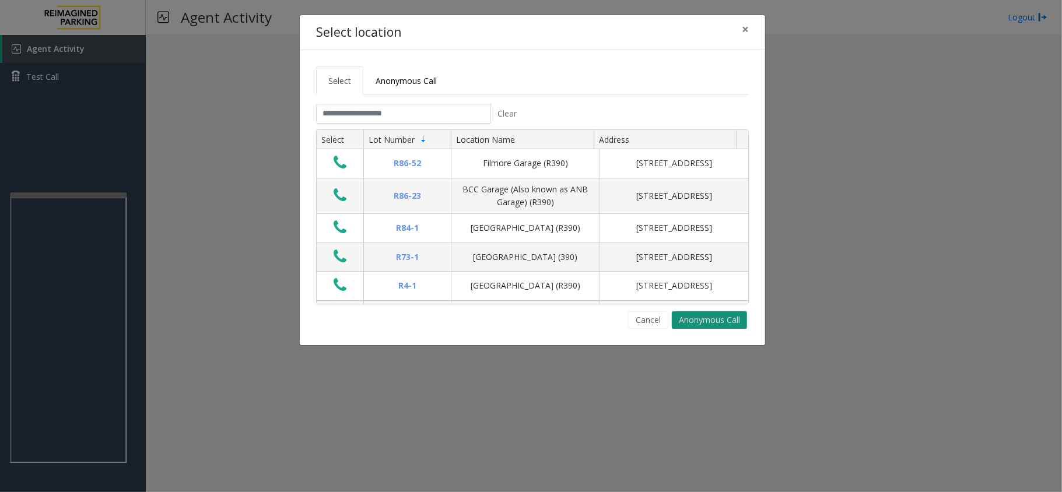
click at [711, 320] on button "Anonymous Call" at bounding box center [709, 319] width 75 height 17
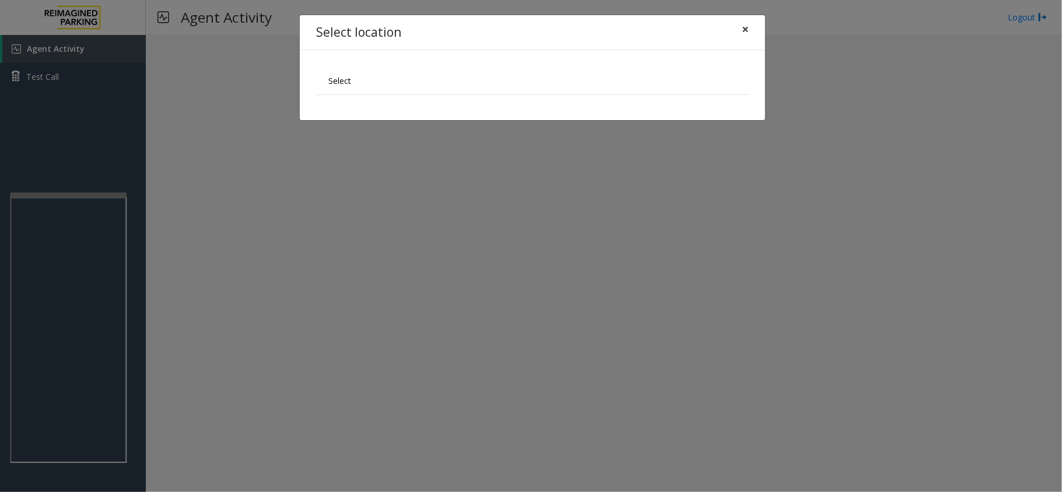
click at [748, 28] on span "×" at bounding box center [745, 29] width 7 height 16
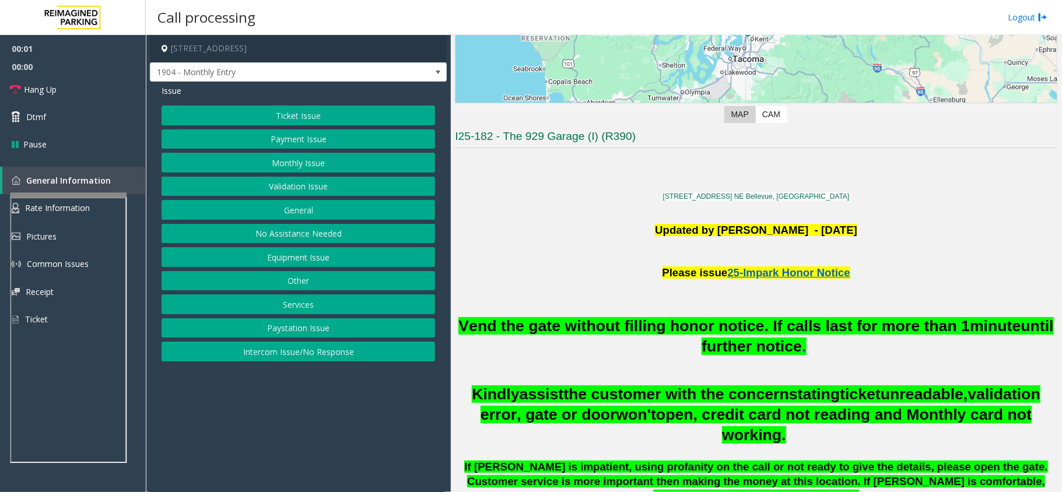
scroll to position [233, 0]
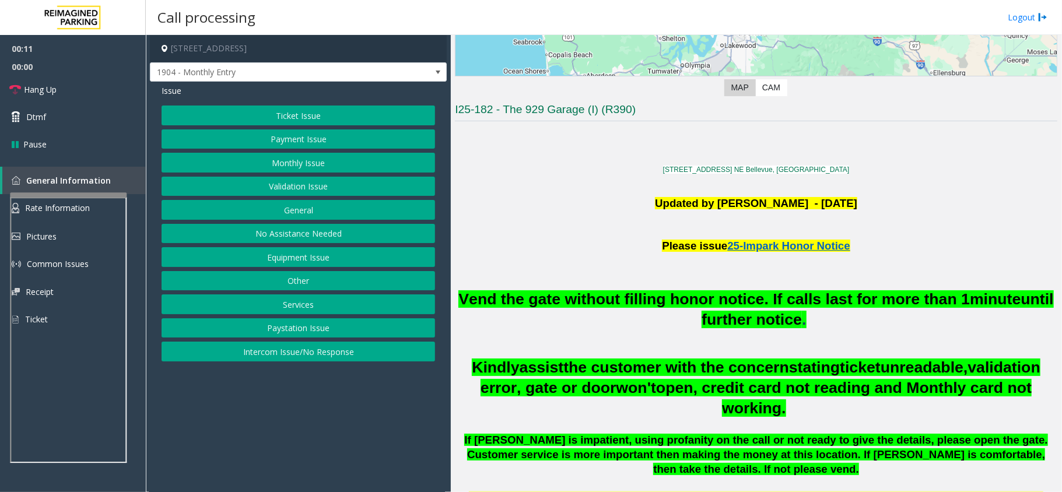
click at [332, 353] on button "Intercom Issue/No Response" at bounding box center [298, 352] width 273 height 20
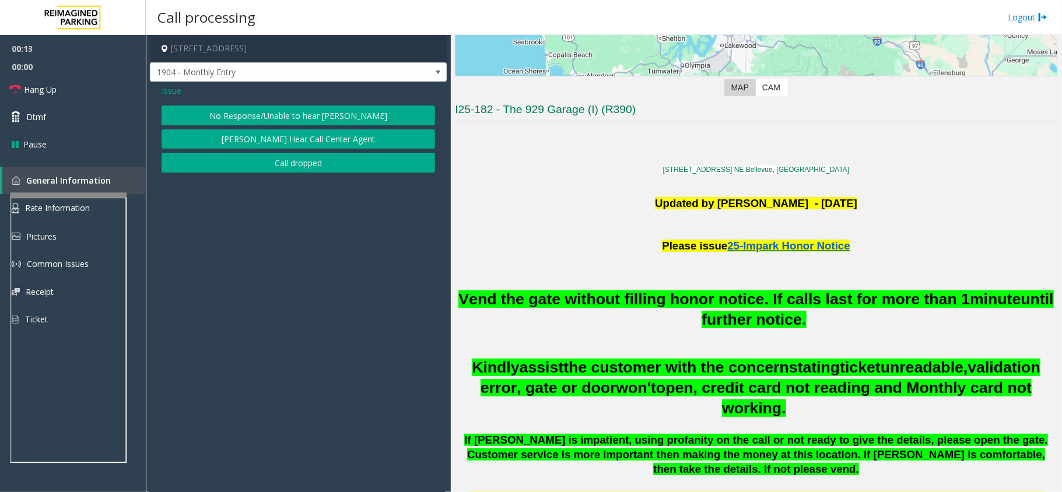
click at [282, 108] on button "No Response/Unable to hear [PERSON_NAME]" at bounding box center [298, 116] width 273 height 20
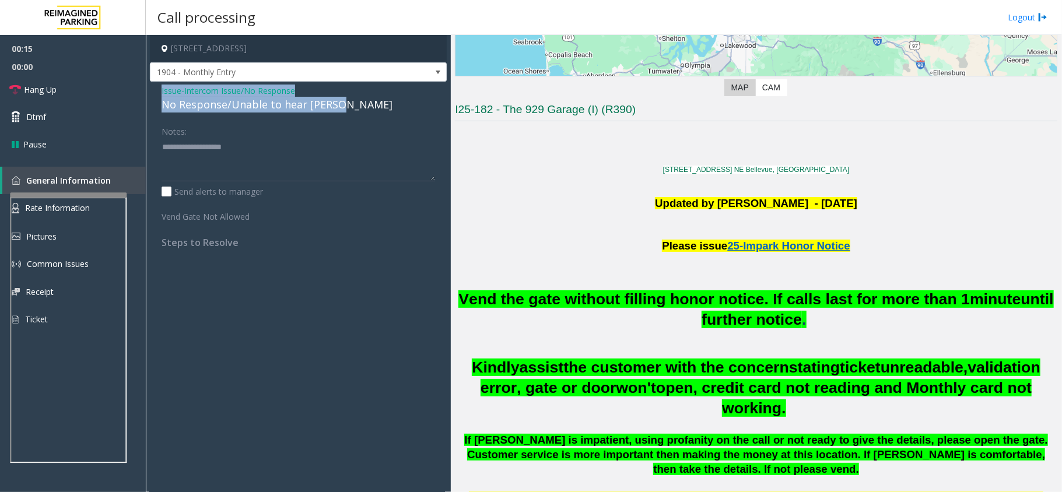
drag, startPoint x: 356, startPoint y: 103, endPoint x: 157, endPoint y: 92, distance: 198.6
click at [157, 92] on div "Issue - Intercom Issue/No Response No Response/Unable to hear [PERSON_NAME] Not…" at bounding box center [298, 171] width 297 height 178
copy div "Issue - Intercom Issue/No Response No Response/Unable to hear [PERSON_NAME]"
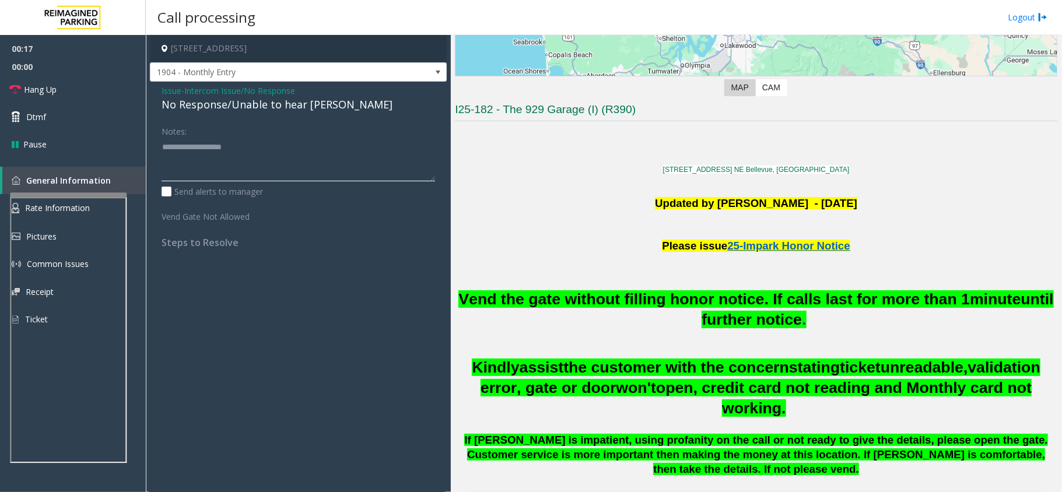
click at [271, 152] on textarea at bounding box center [298, 160] width 273 height 44
paste textarea "**********"
type textarea "**********"
click at [82, 82] on link "Hang Up" at bounding box center [73, 89] width 146 height 27
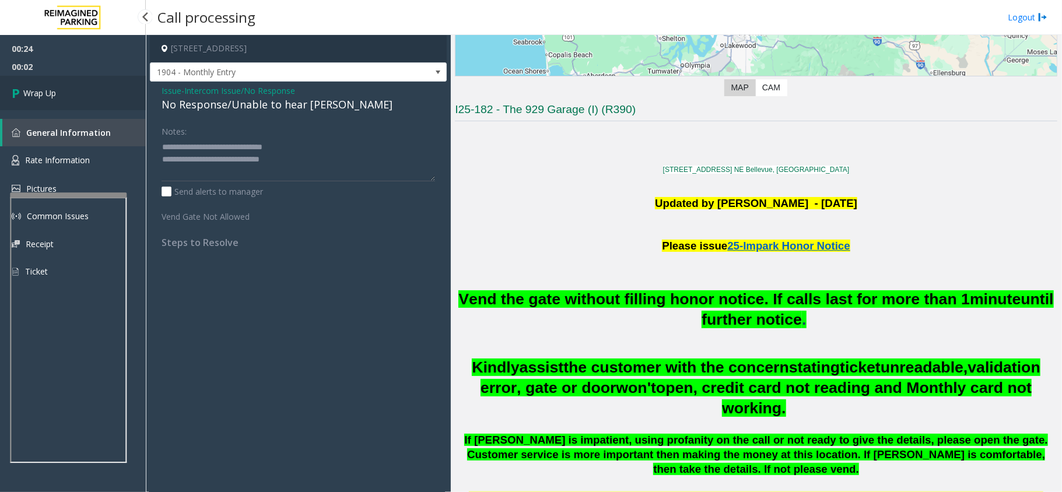
click at [62, 89] on link "Wrap Up" at bounding box center [73, 93] width 146 height 34
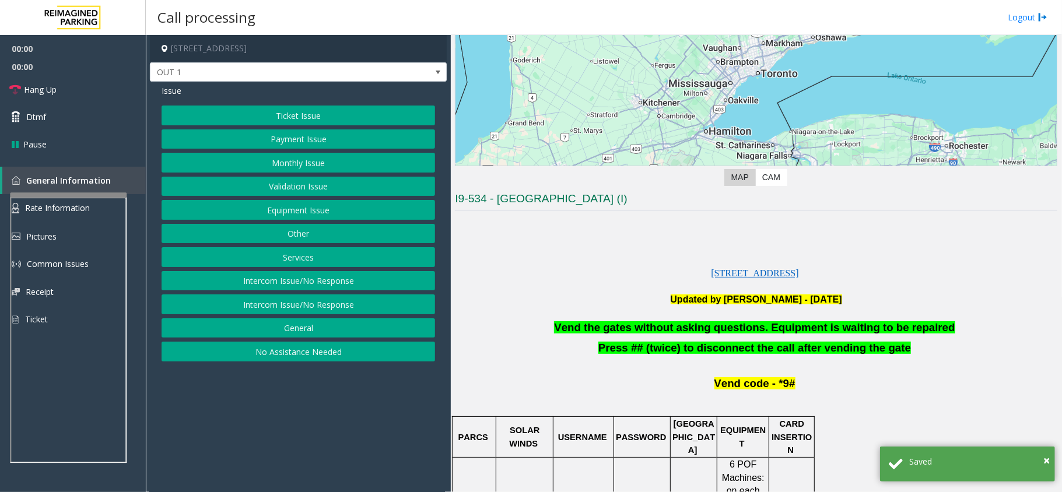
scroll to position [233, 0]
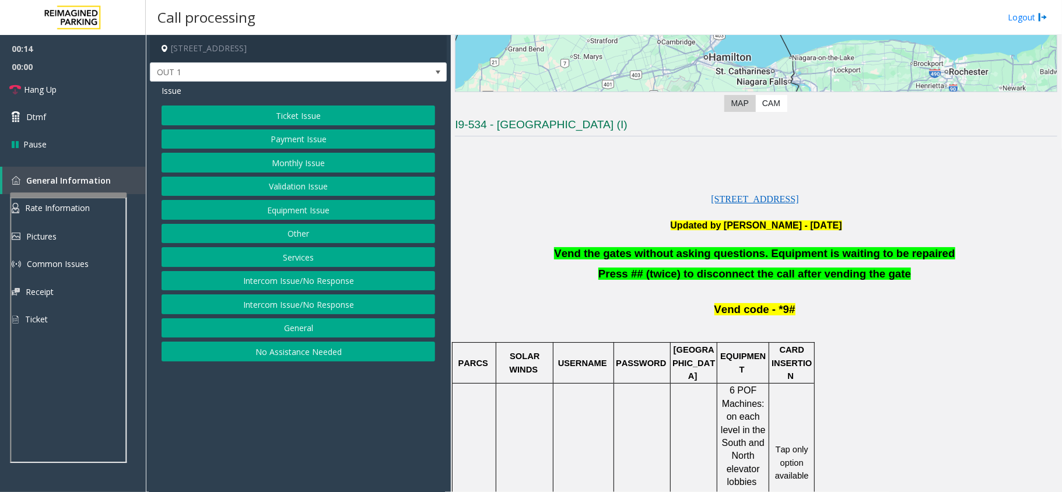
click at [308, 103] on div "Issue Ticket Issue Payment Issue Monthly Issue Validation Issue Equipment Issue…" at bounding box center [298, 225] width 297 height 286
click at [308, 117] on button "Ticket Issue" at bounding box center [298, 116] width 273 height 20
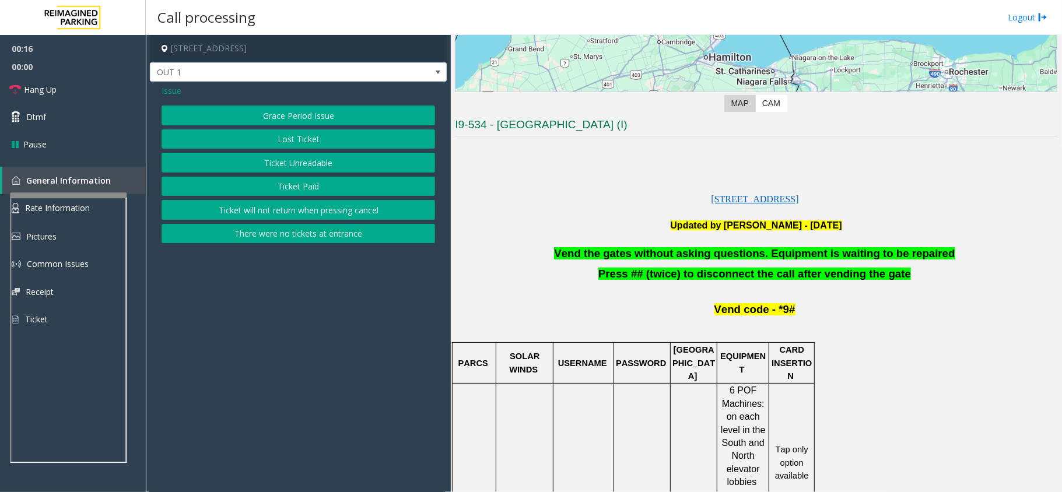
click at [313, 111] on button "Grace Period Issue" at bounding box center [298, 116] width 273 height 20
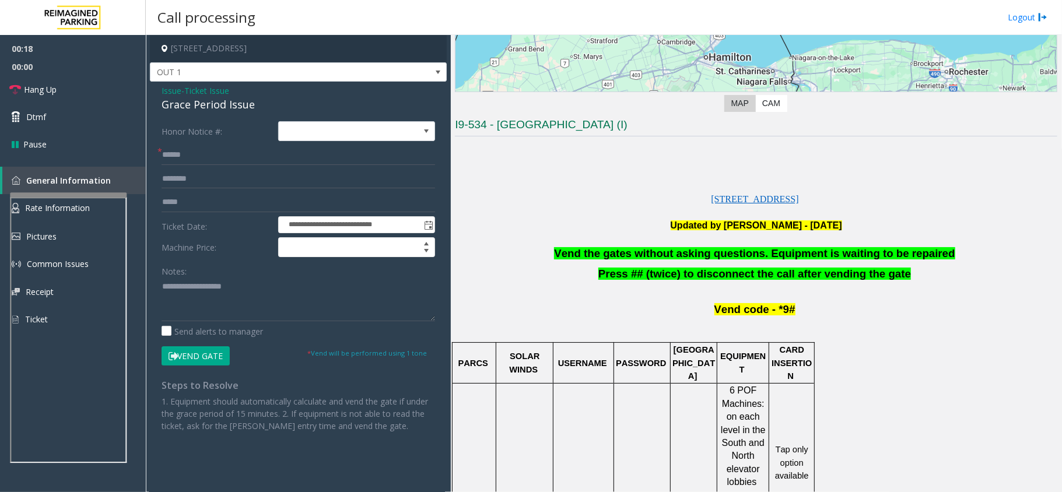
click at [201, 355] on button "Vend Gate" at bounding box center [196, 356] width 68 height 20
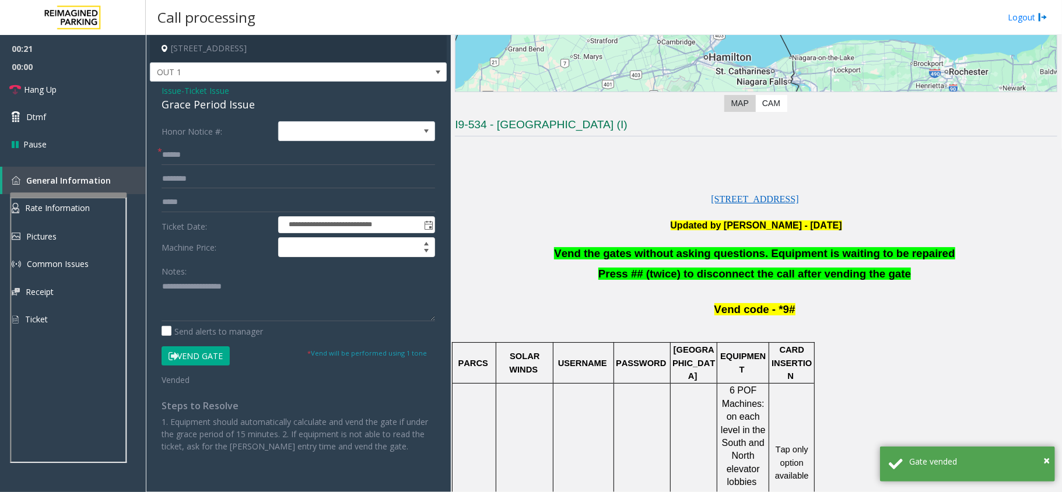
click at [203, 89] on span "Ticket Issue" at bounding box center [206, 91] width 45 height 12
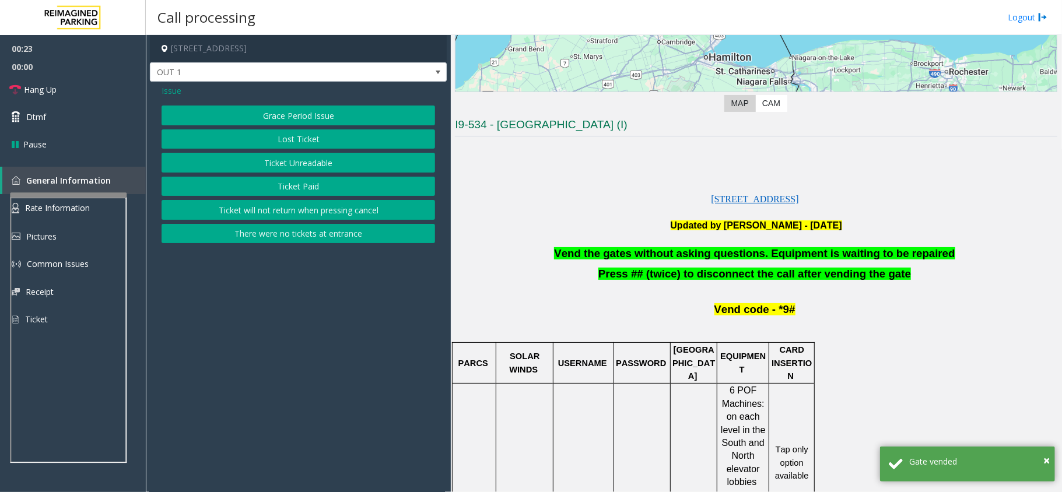
click at [168, 92] on span "Issue" at bounding box center [172, 91] width 20 height 12
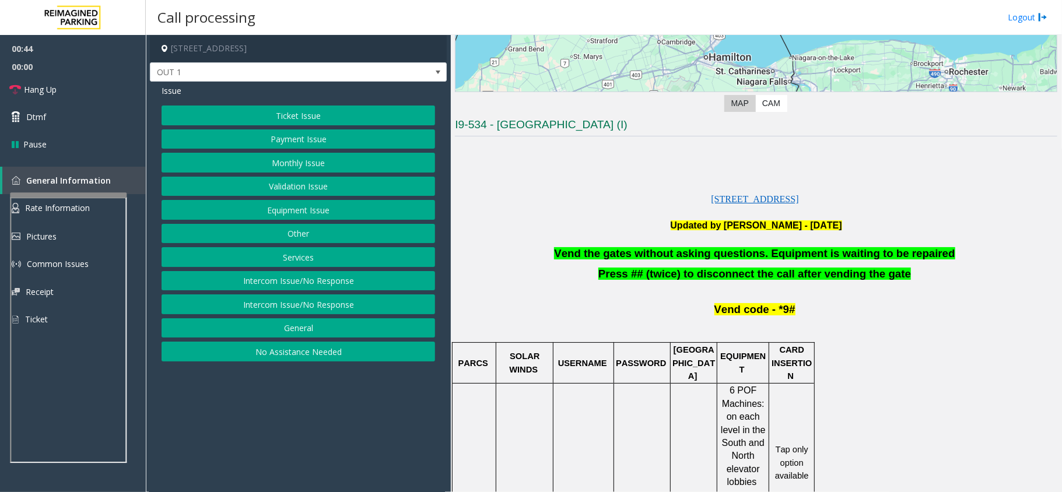
click at [317, 234] on button "Other" at bounding box center [298, 234] width 273 height 20
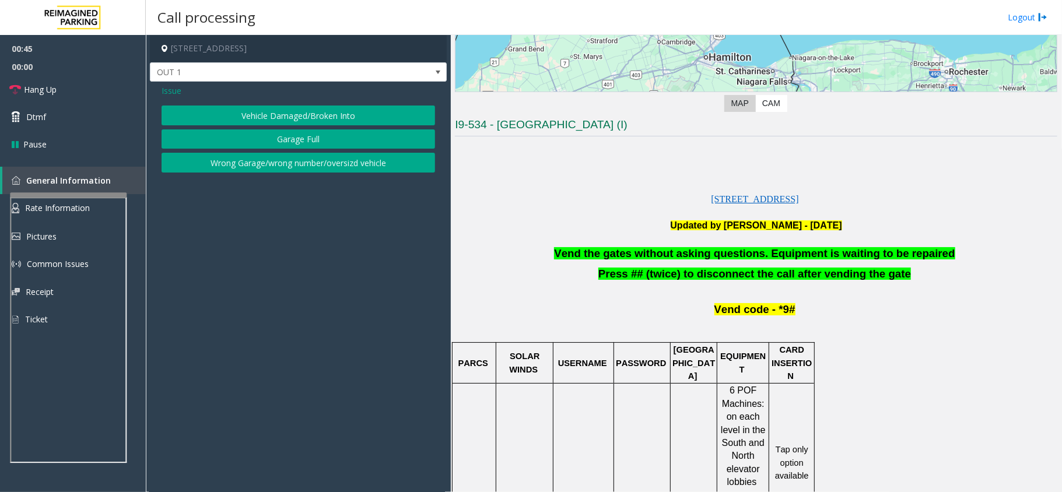
click at [175, 87] on span "Issue" at bounding box center [172, 91] width 20 height 12
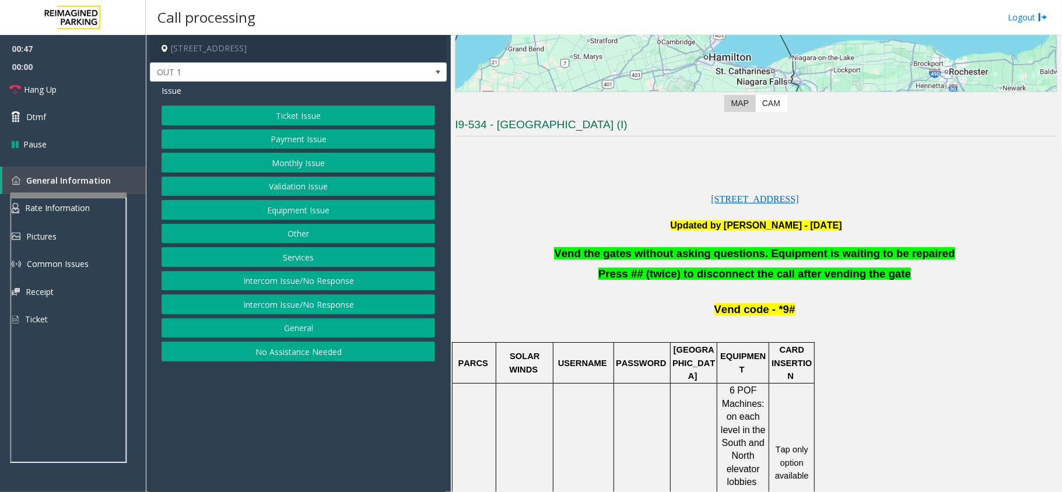
click at [310, 113] on button "Ticket Issue" at bounding box center [298, 116] width 273 height 20
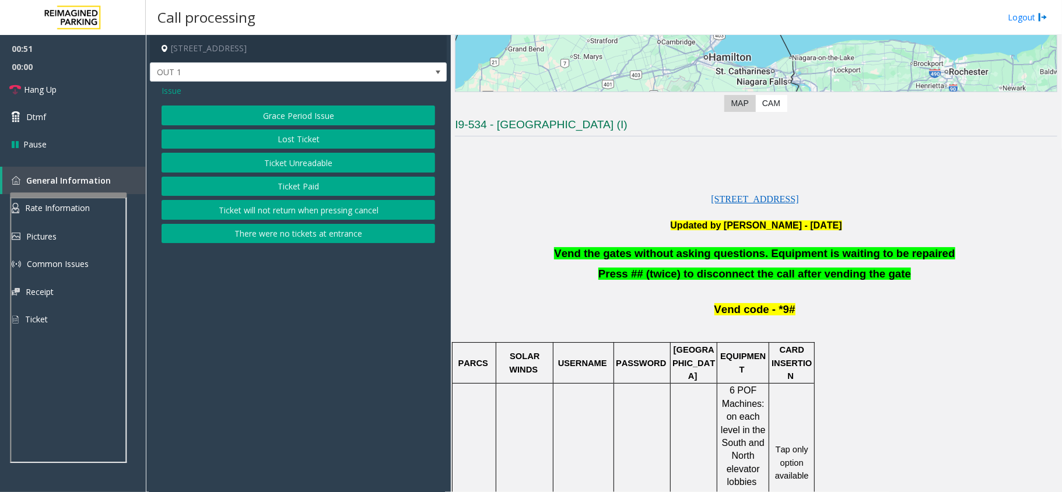
click at [171, 92] on span "Issue" at bounding box center [172, 91] width 20 height 12
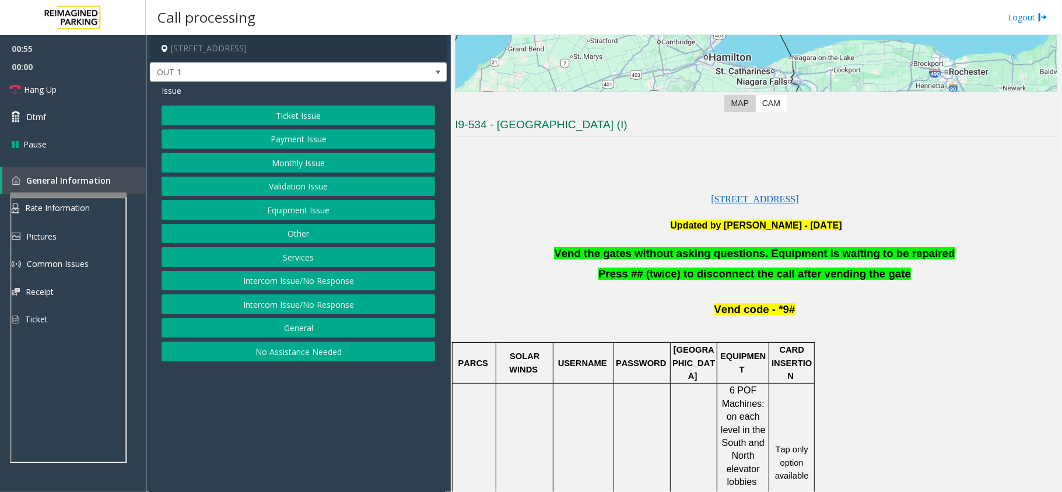
click at [283, 252] on button "Services" at bounding box center [298, 257] width 273 height 20
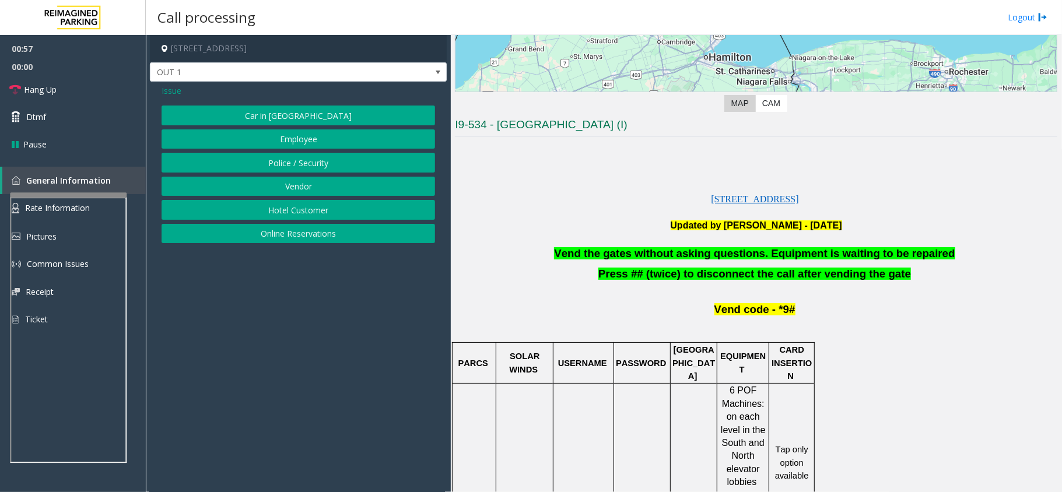
click at [296, 184] on button "Vendor" at bounding box center [298, 187] width 273 height 20
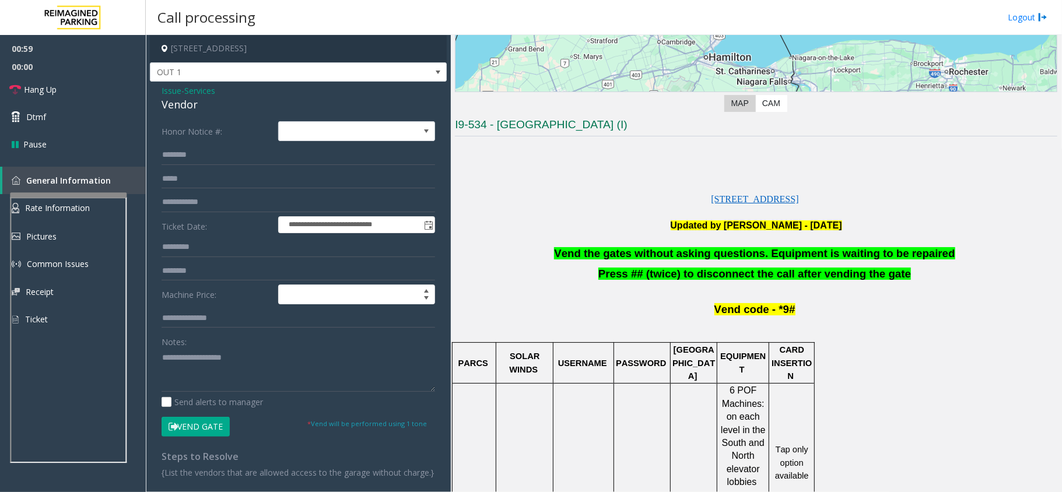
click at [203, 369] on button "Vend Gate" at bounding box center [196, 427] width 68 height 20
click at [63, 113] on link "Dtmf" at bounding box center [73, 116] width 146 height 27
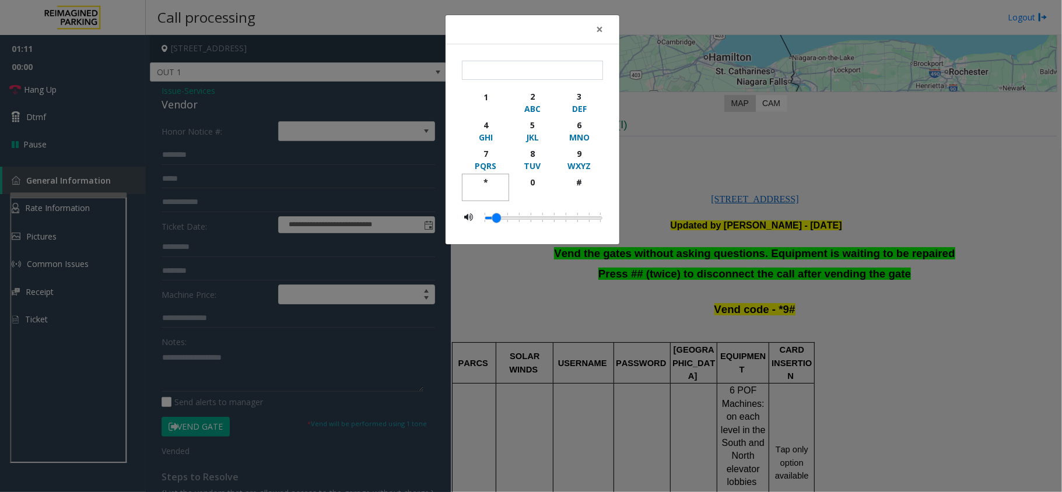
click at [487, 178] on div "*" at bounding box center [485, 182] width 32 height 12
click at [583, 153] on div "9" at bounding box center [579, 154] width 32 height 12
click at [578, 181] on div "#" at bounding box center [579, 182] width 32 height 12
type input "***"
click at [602, 28] on span "×" at bounding box center [599, 29] width 7 height 16
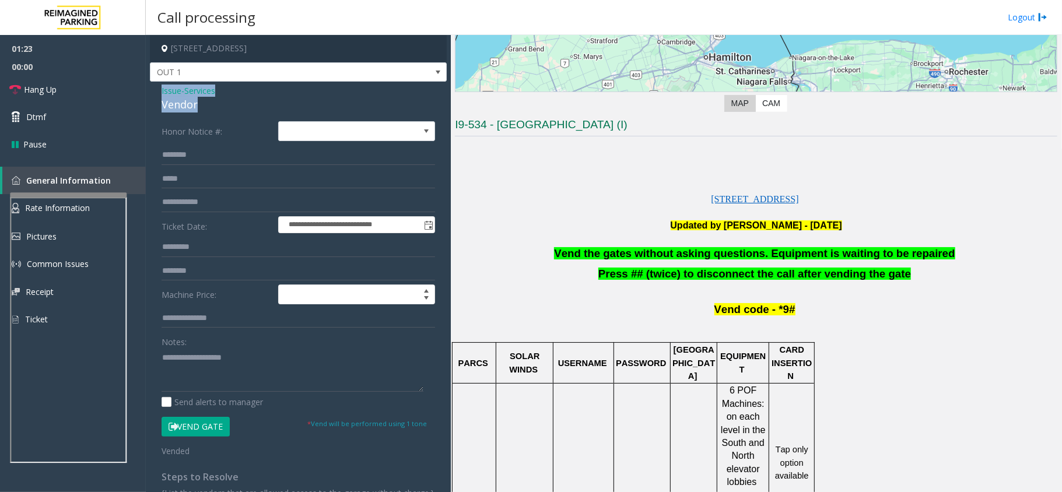
drag, startPoint x: 208, startPoint y: 104, endPoint x: 157, endPoint y: 91, distance: 52.9
click at [157, 91] on div "**********" at bounding box center [298, 296] width 297 height 429
copy div "Issue - Services Vendor"
click at [209, 359] on textarea at bounding box center [293, 370] width 262 height 44
paste textarea "**********"
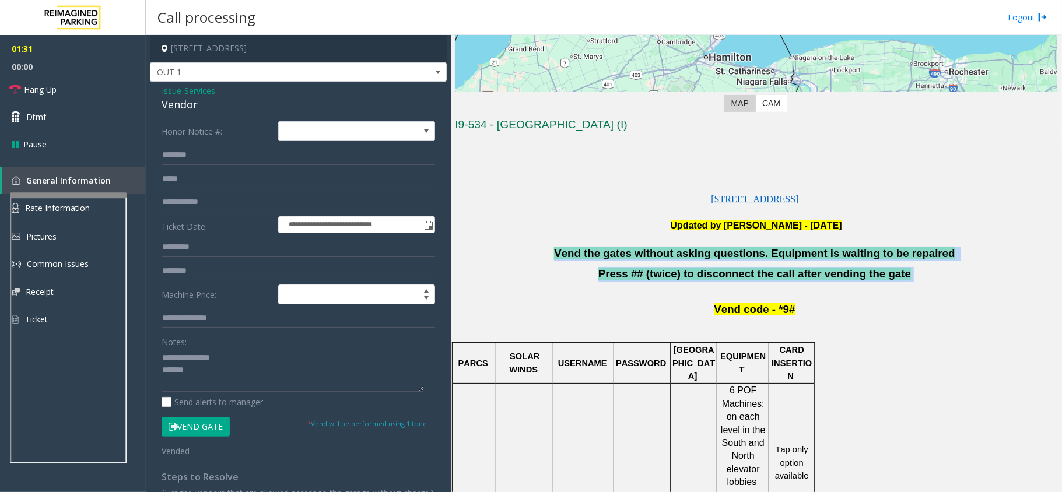
drag, startPoint x: 908, startPoint y: 278, endPoint x: 508, endPoint y: 239, distance: 401.3
copy div "Vend the gates without asking questions. Equipment is waiting to be repaired Pr…"
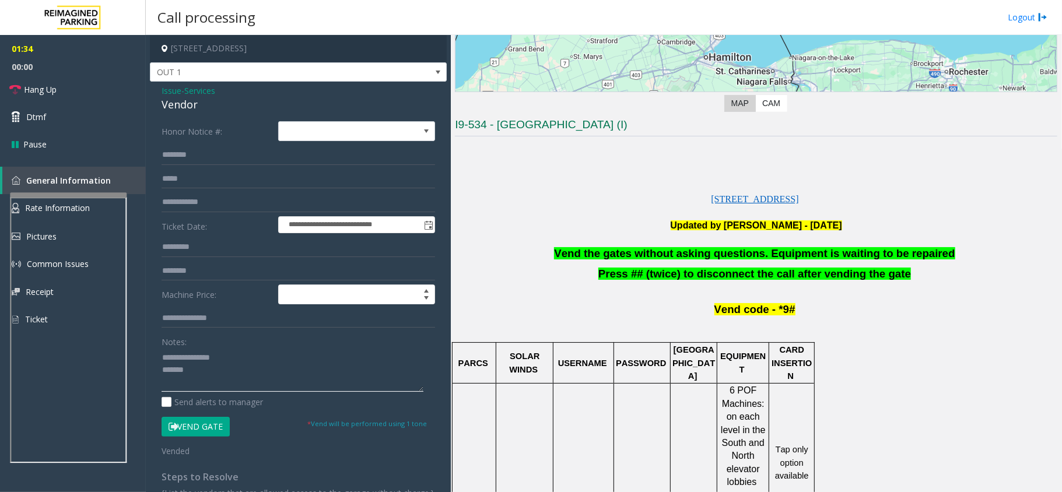
click at [224, 369] on textarea at bounding box center [293, 370] width 262 height 44
paste textarea "**********"
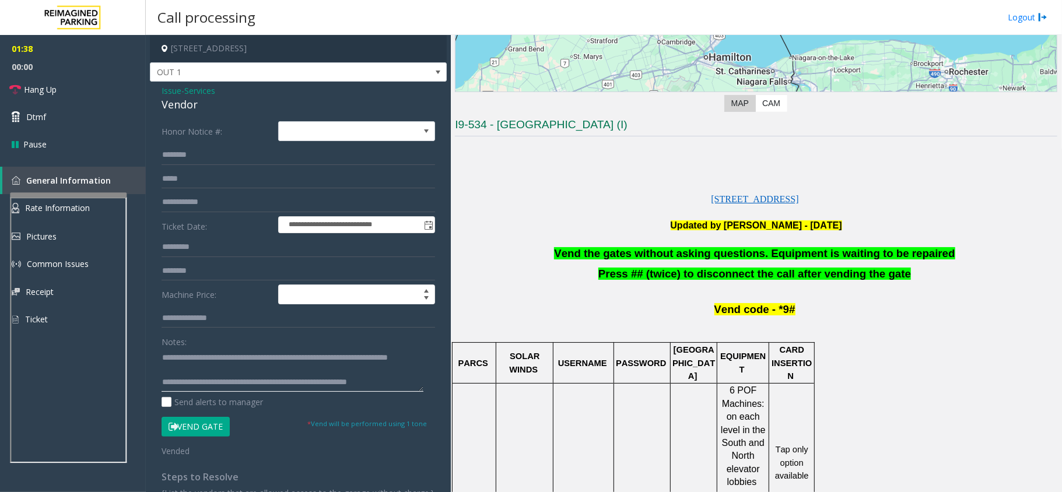
scroll to position [0, 0]
click at [176, 369] on textarea at bounding box center [293, 370] width 262 height 44
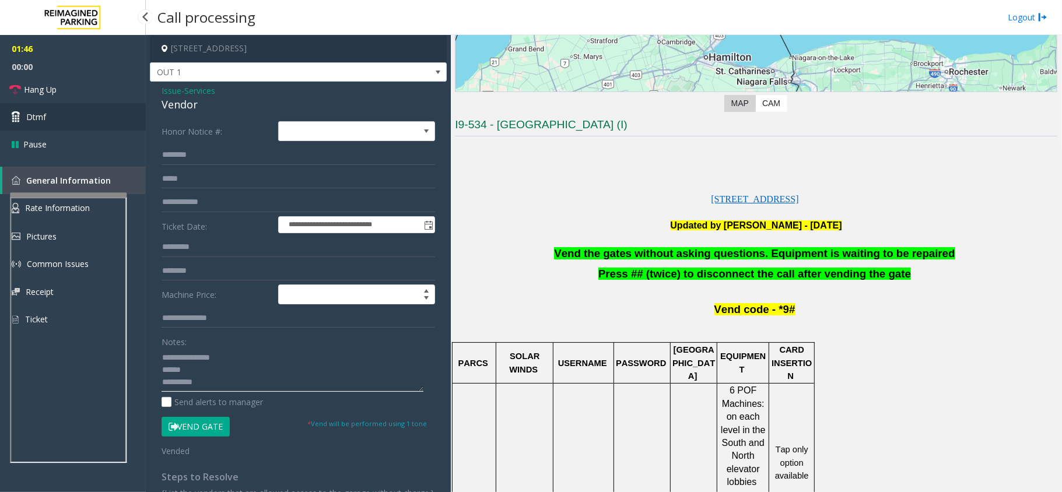
type textarea "**********"
click at [15, 113] on icon at bounding box center [18, 117] width 12 height 12
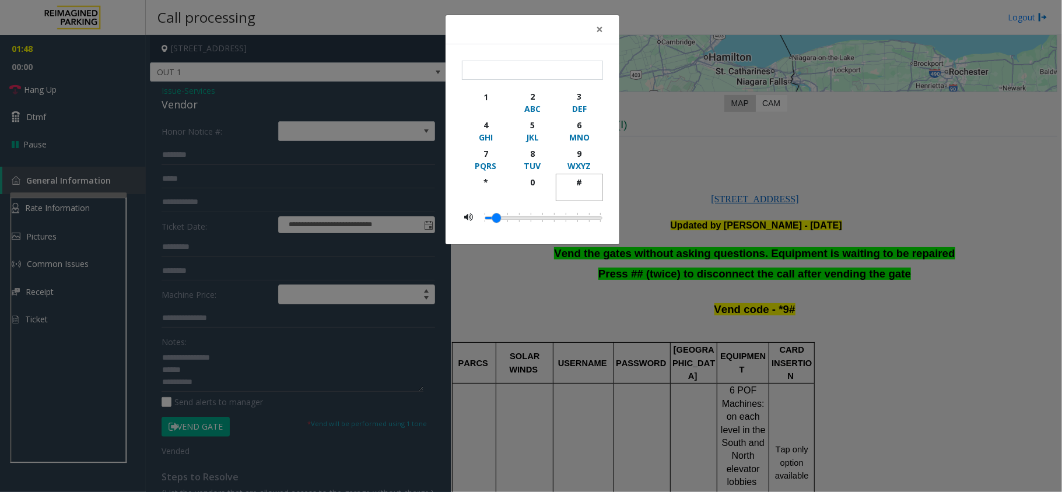
click at [577, 184] on div "#" at bounding box center [579, 182] width 32 height 12
type input "**"
click at [600, 29] on span "×" at bounding box center [599, 29] width 7 height 16
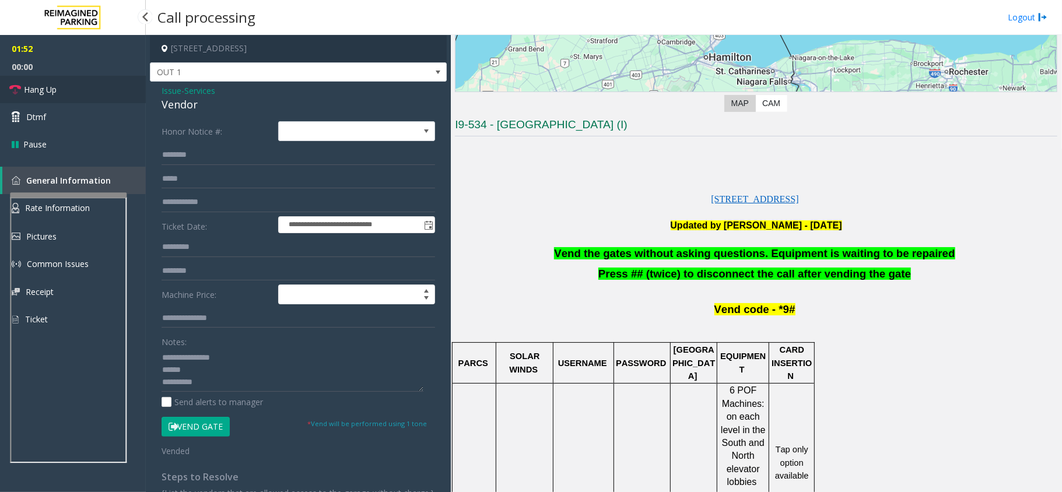
click at [62, 80] on link "Hang Up" at bounding box center [73, 89] width 146 height 27
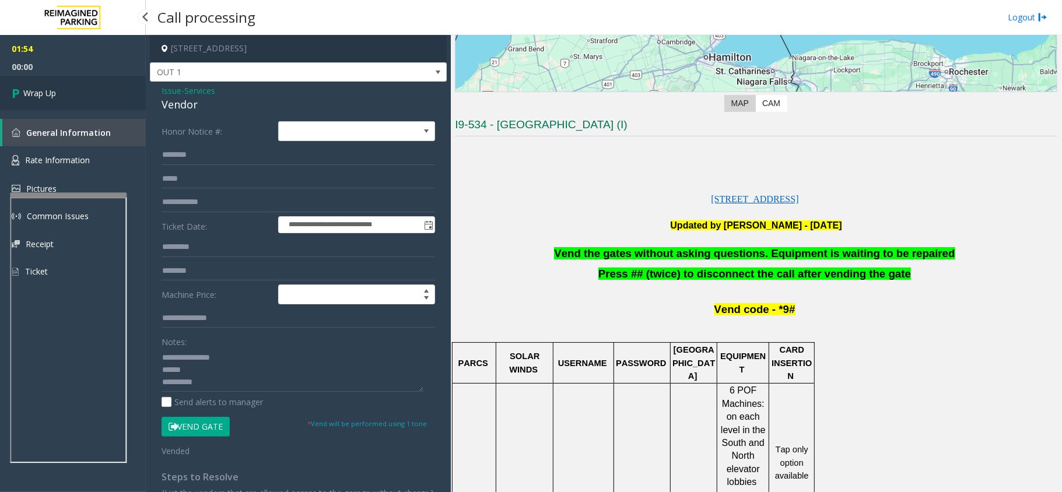
click at [33, 92] on span "Wrap Up" at bounding box center [39, 93] width 33 height 12
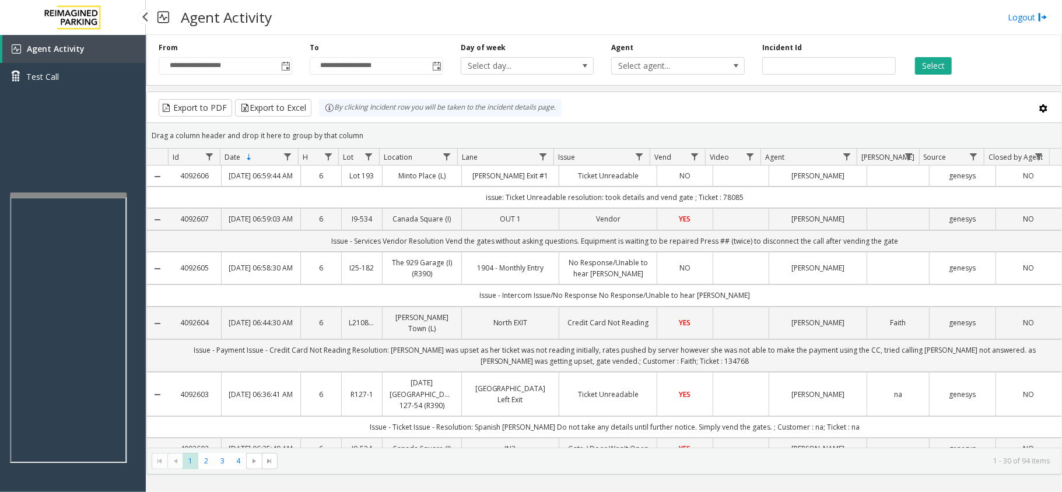
click at [64, 138] on div "Agent Activity Test Call" at bounding box center [73, 281] width 146 height 492
